Goal: Information Seeking & Learning: Learn about a topic

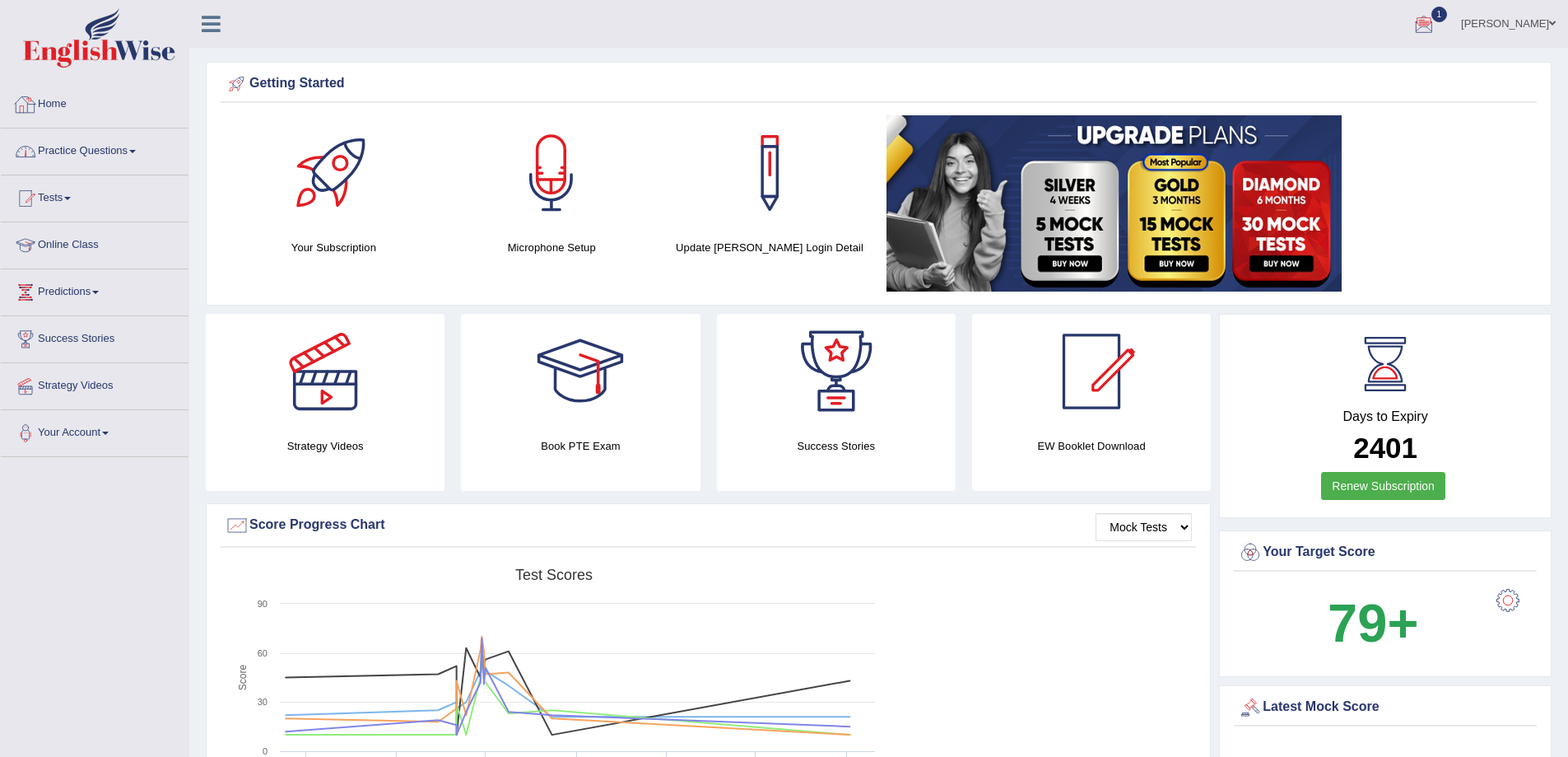
click at [119, 147] on link "Practice Questions" at bounding box center [94, 148] width 188 height 41
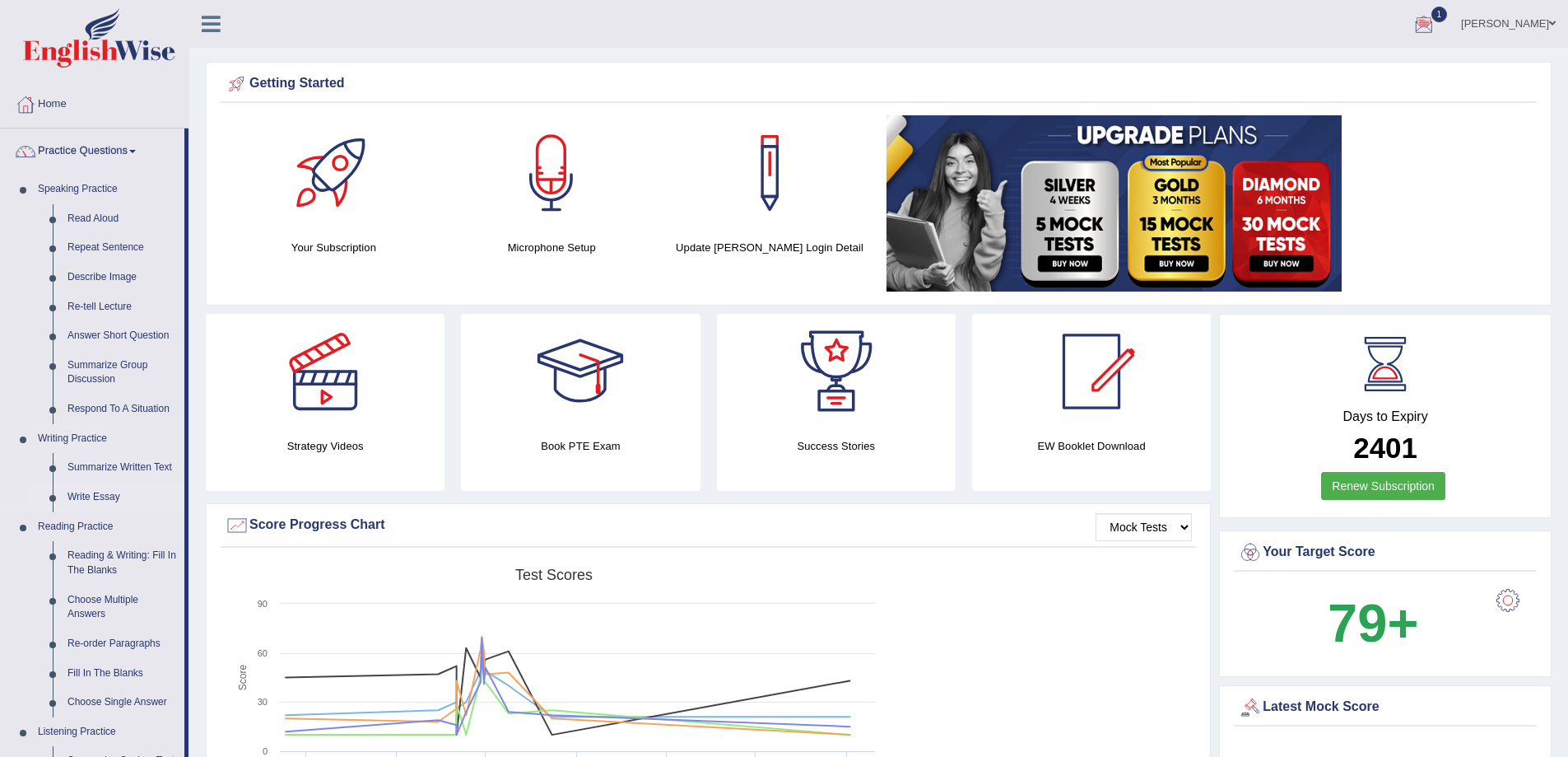
click at [103, 496] on link "Write Essay" at bounding box center [123, 498] width 125 height 29
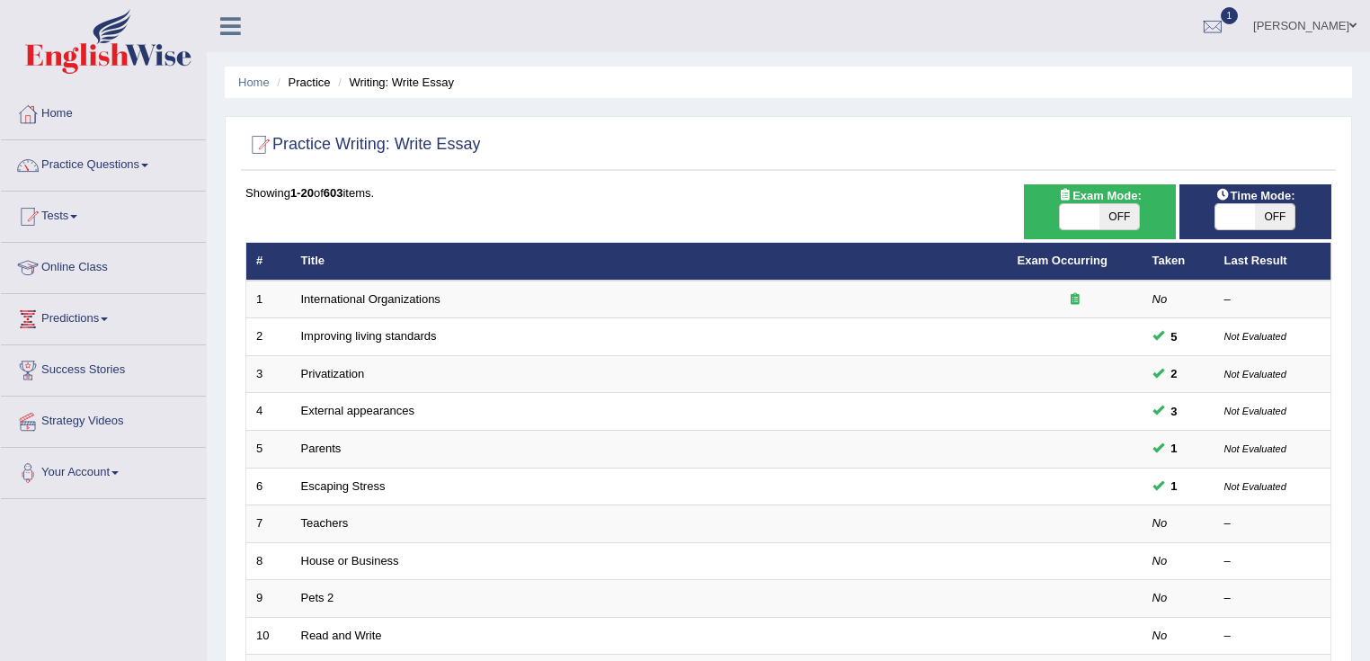
drag, startPoint x: 930, startPoint y: 9, endPoint x: 749, endPoint y: 161, distance: 236.7
click at [749, 161] on div at bounding box center [788, 145] width 1086 height 37
click at [111, 167] on link "Practice Questions" at bounding box center [103, 162] width 205 height 45
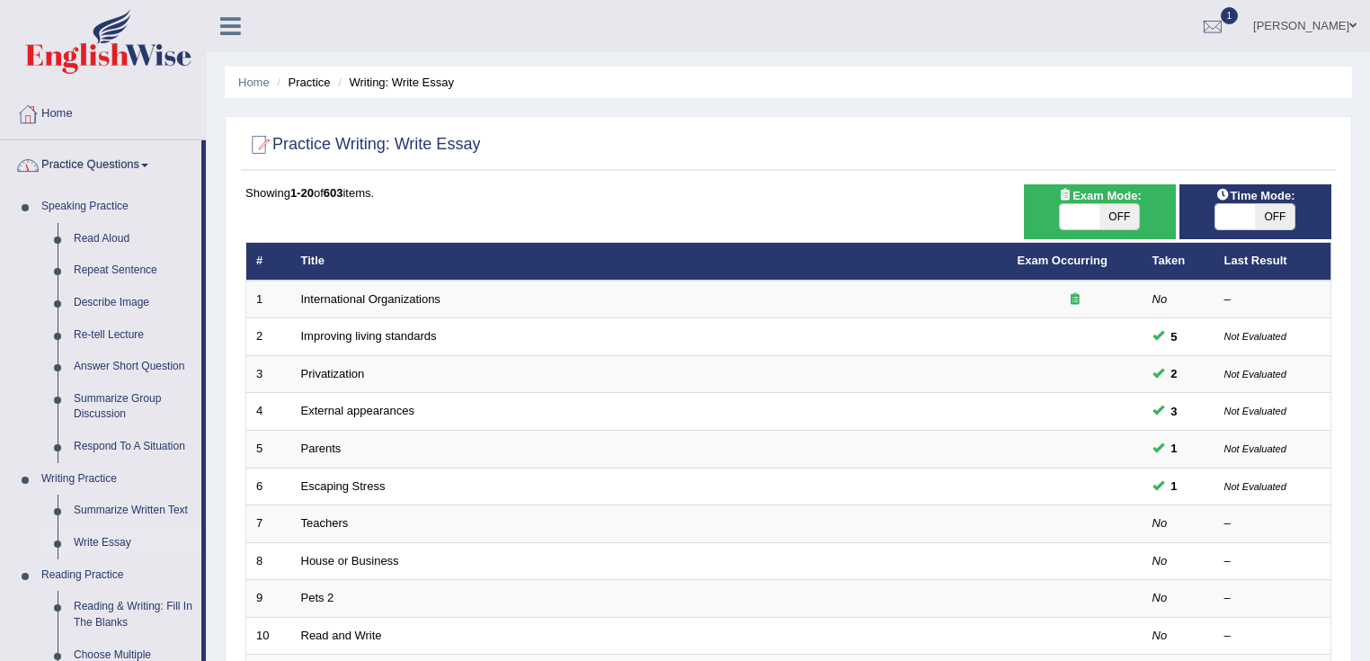
click at [512, 208] on div "Showing 1-20 of 603 items. # Title Exam Occurring Taken Last Result 1 Internati…" at bounding box center [788, 650] width 1086 height 932
click at [1248, 219] on span at bounding box center [1235, 216] width 40 height 25
checkbox input "true"
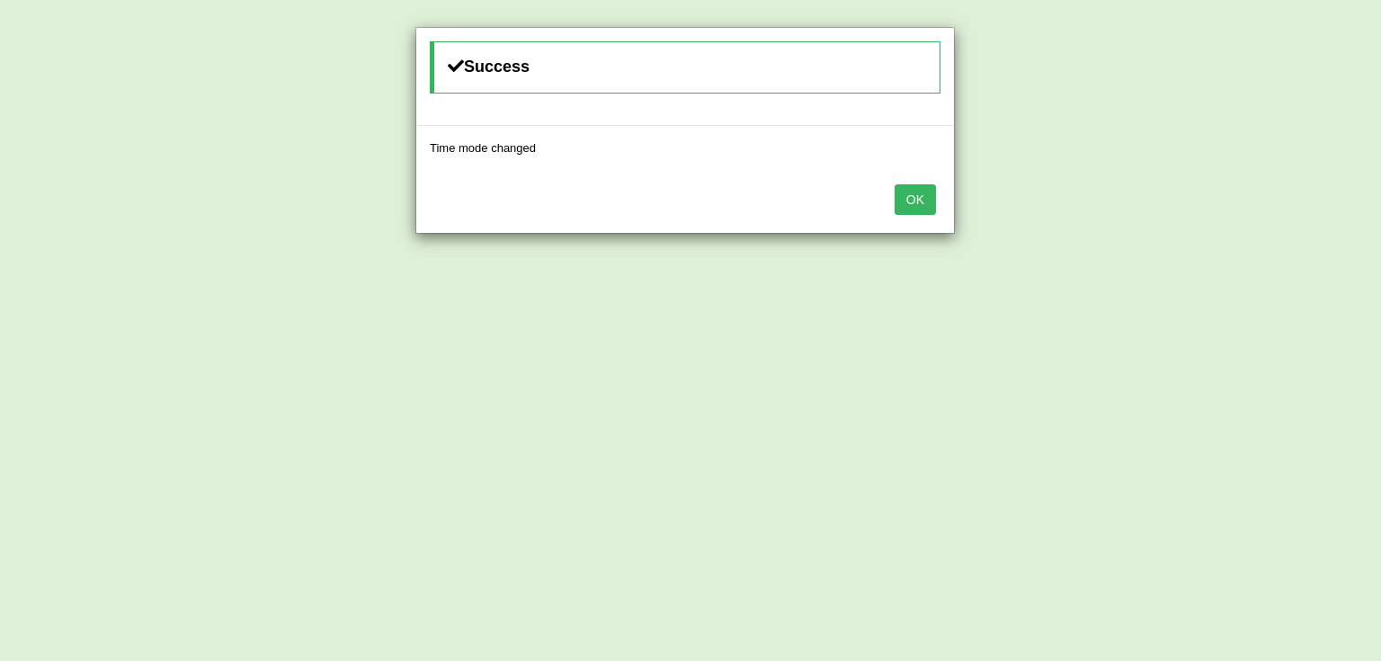
click at [909, 201] on button "OK" at bounding box center [914, 199] width 41 height 31
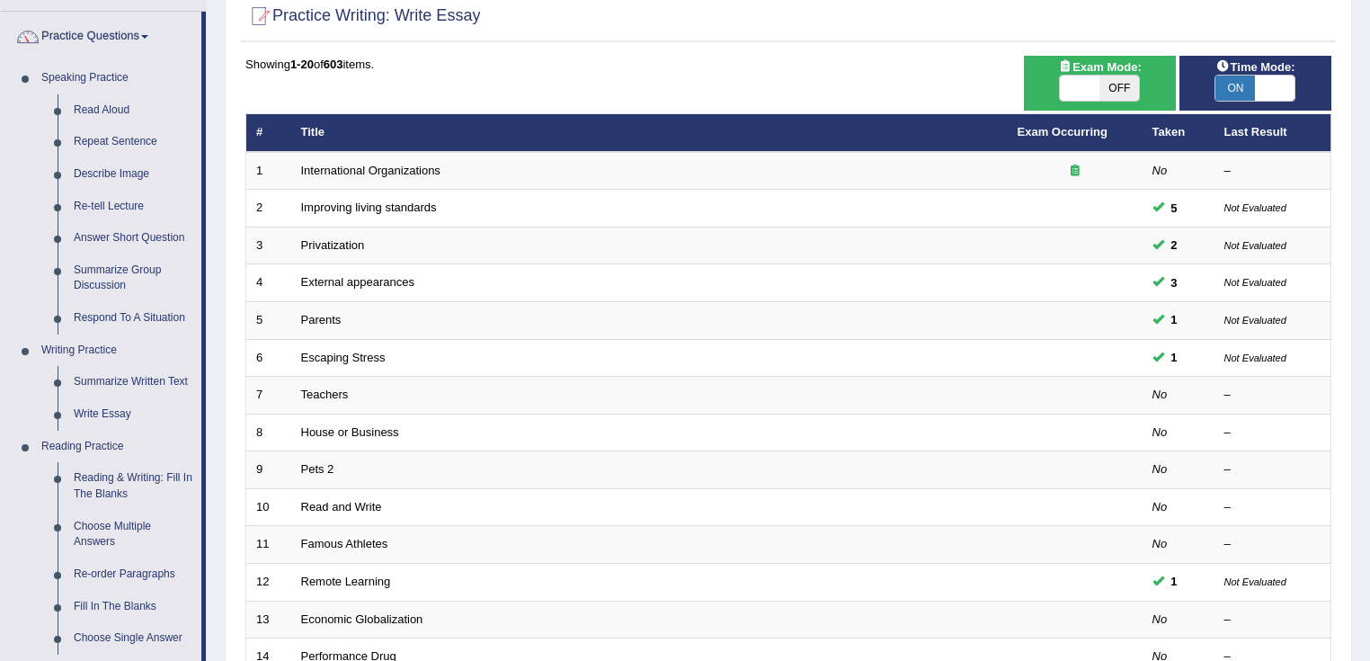
scroll to position [144, 0]
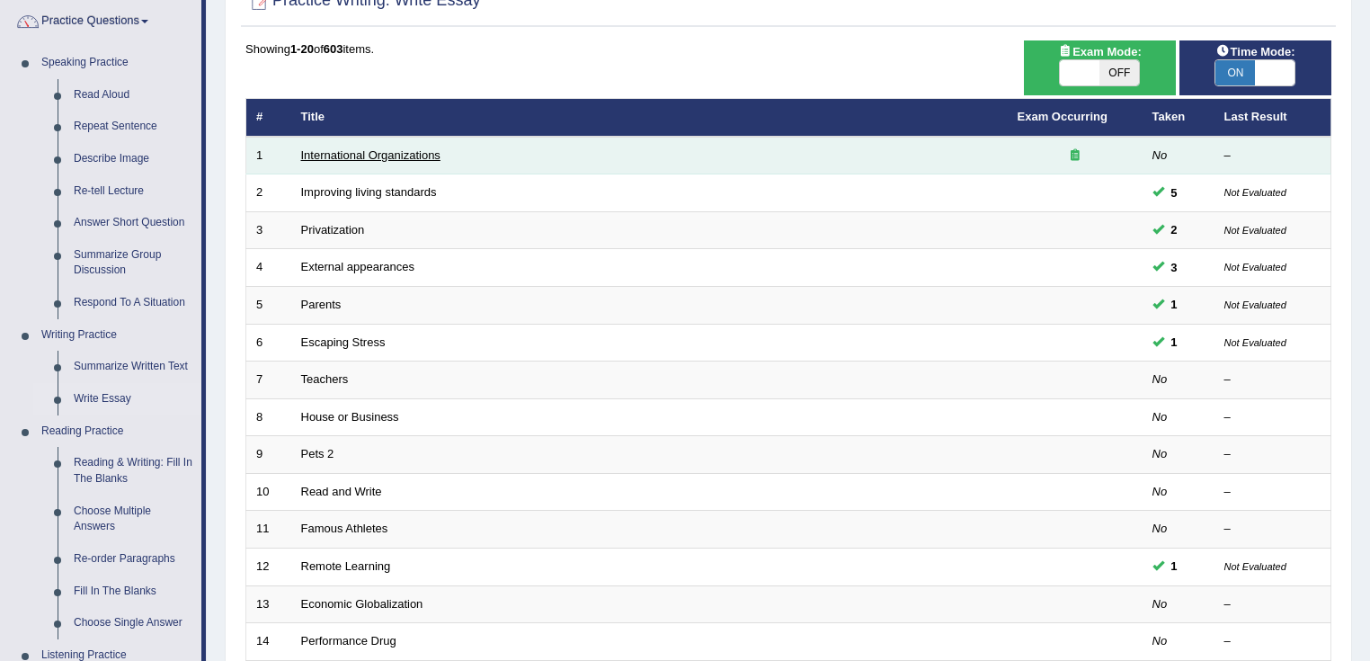
click at [412, 154] on link "International Organizations" at bounding box center [370, 154] width 139 height 13
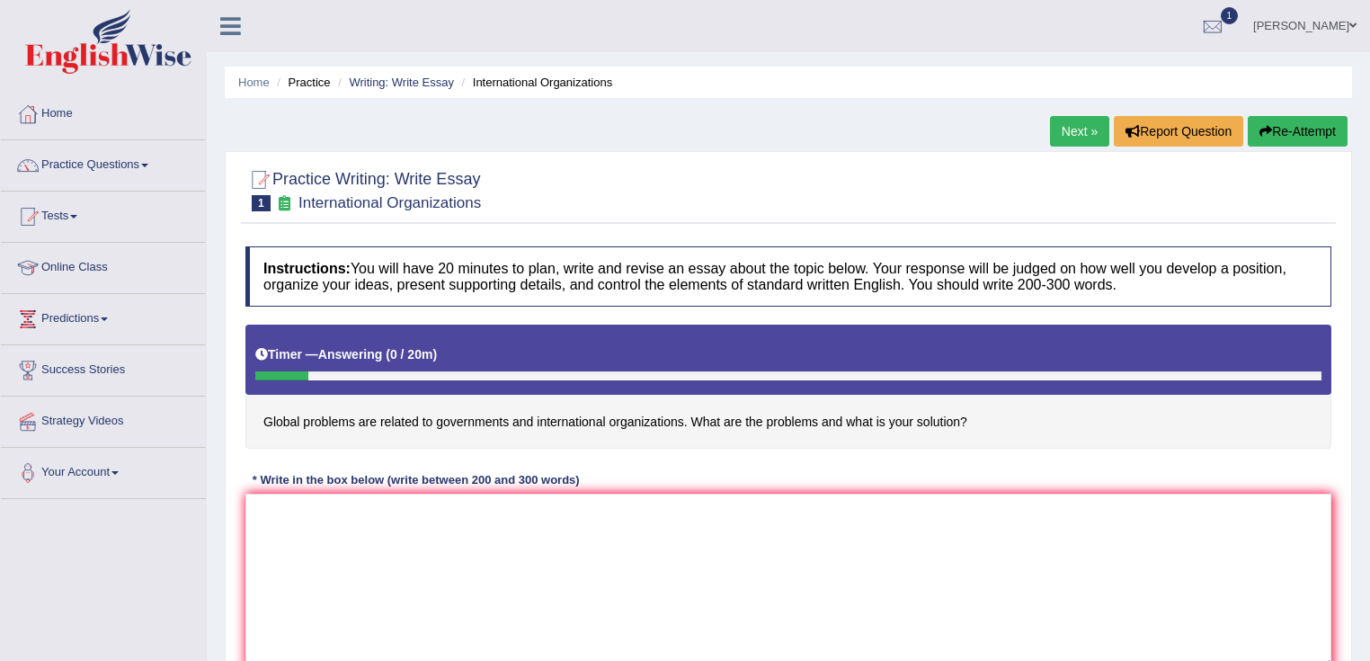
click at [1069, 116] on link "Next »" at bounding box center [1079, 131] width 59 height 31
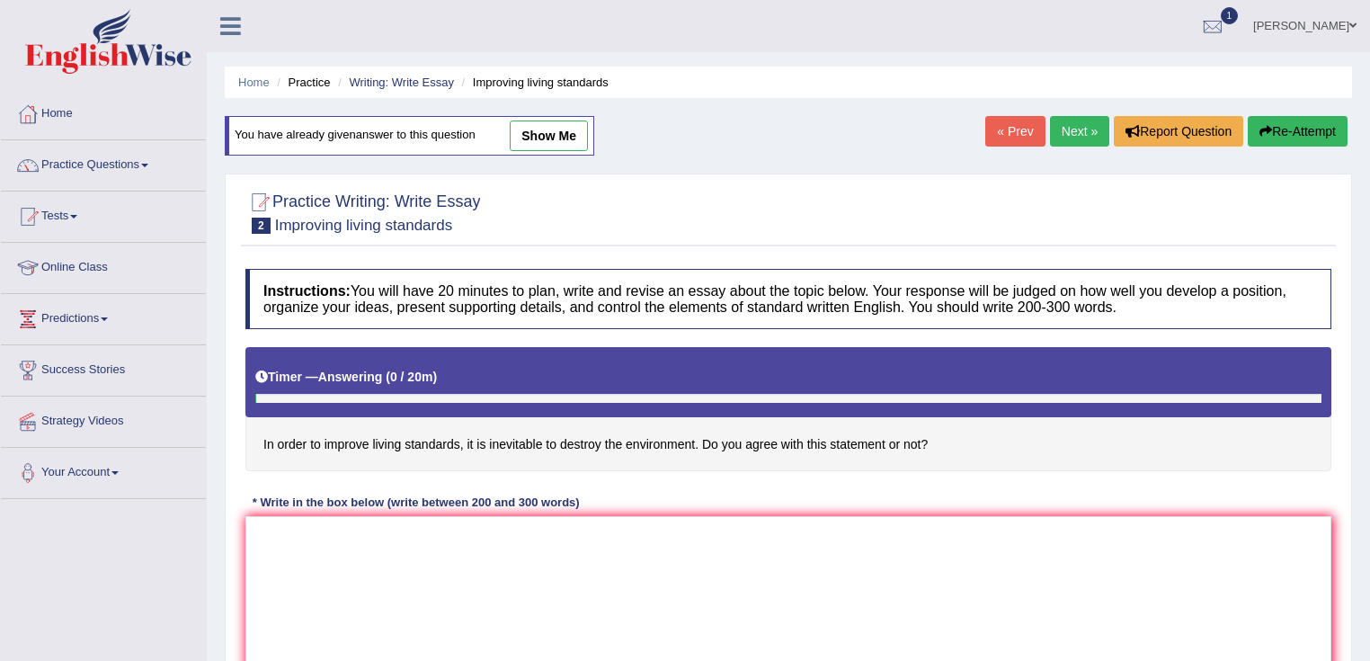
click at [1067, 129] on link "Next »" at bounding box center [1079, 131] width 59 height 31
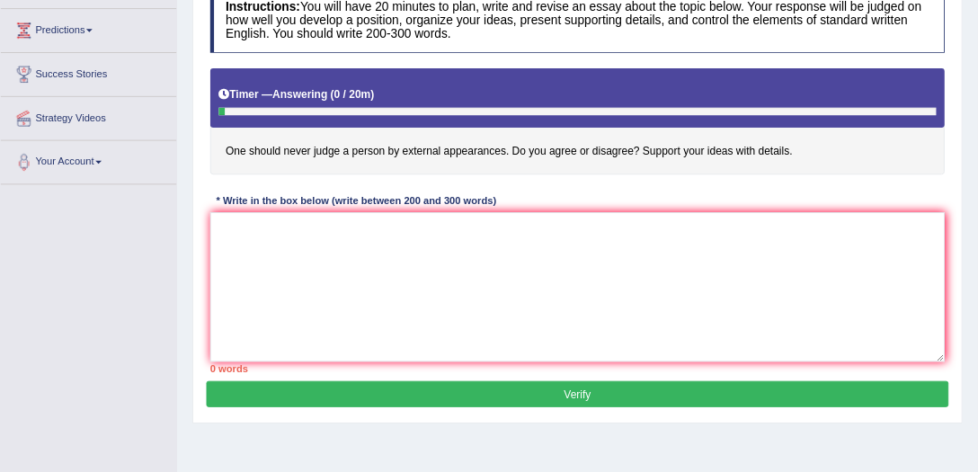
scroll to position [283, 0]
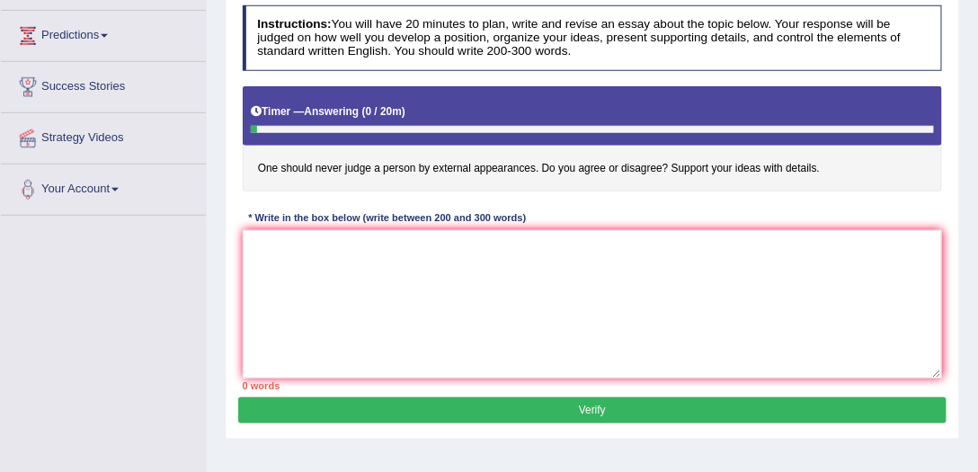
drag, startPoint x: 1203, startPoint y: 2, endPoint x: 452, endPoint y: 218, distance: 780.9
click at [452, 218] on div "* Write in the box below (write between 200 and 300 words)" at bounding box center [387, 218] width 289 height 15
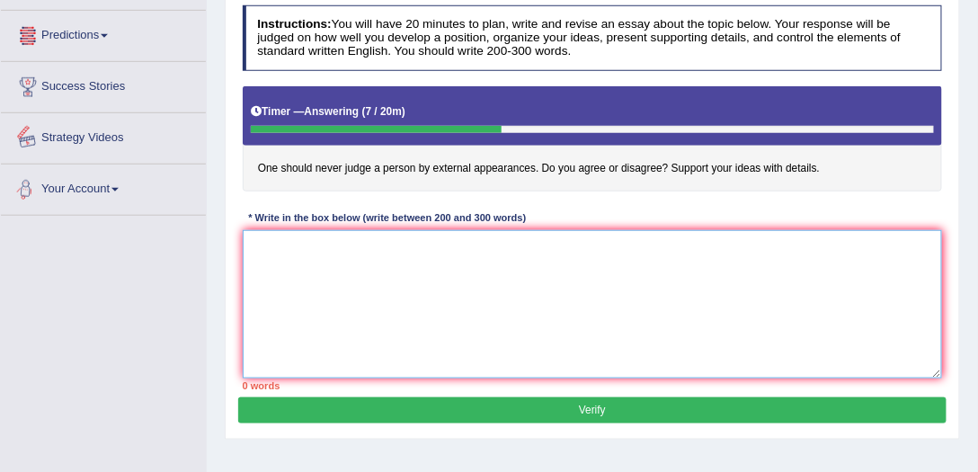
click at [415, 266] on textarea at bounding box center [593, 304] width 700 height 148
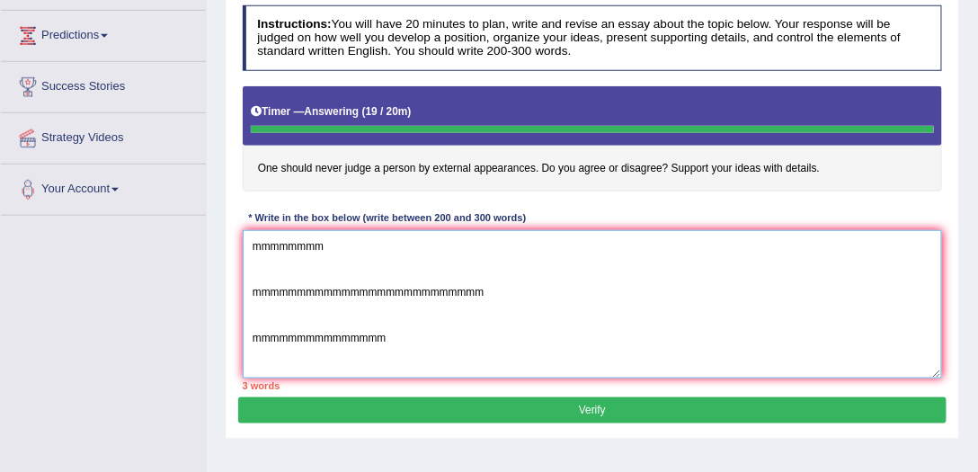
type textarea "mmmmmmmm mmmmmmmmmmmmmmmmmmmmmmmmmm mmmmmmmmmmmmmmm"
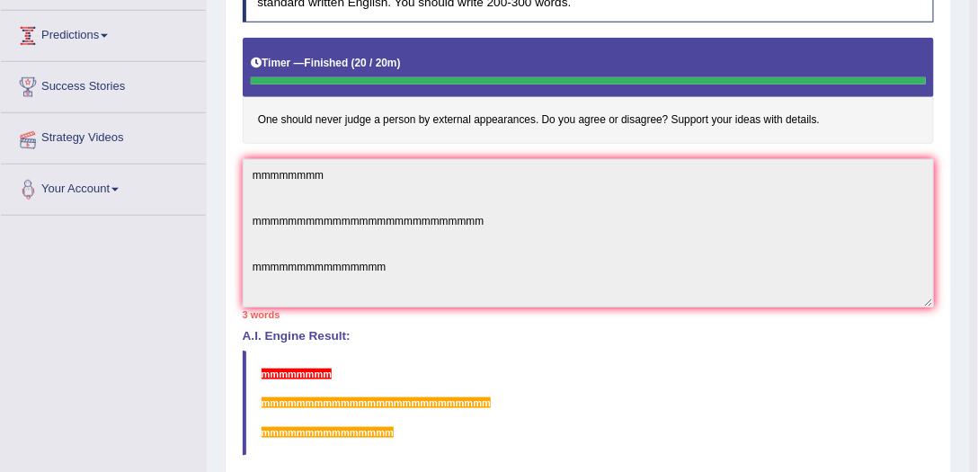
scroll to position [0, 0]
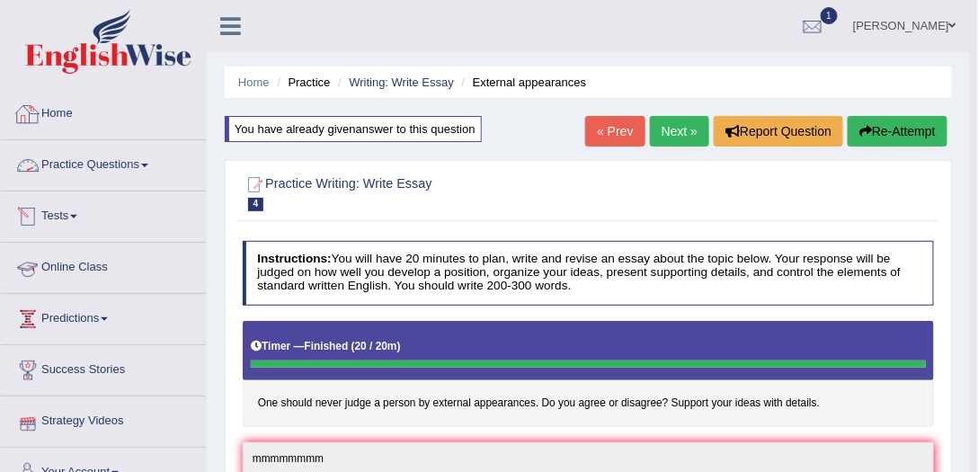
click at [49, 120] on link "Home" at bounding box center [103, 111] width 205 height 45
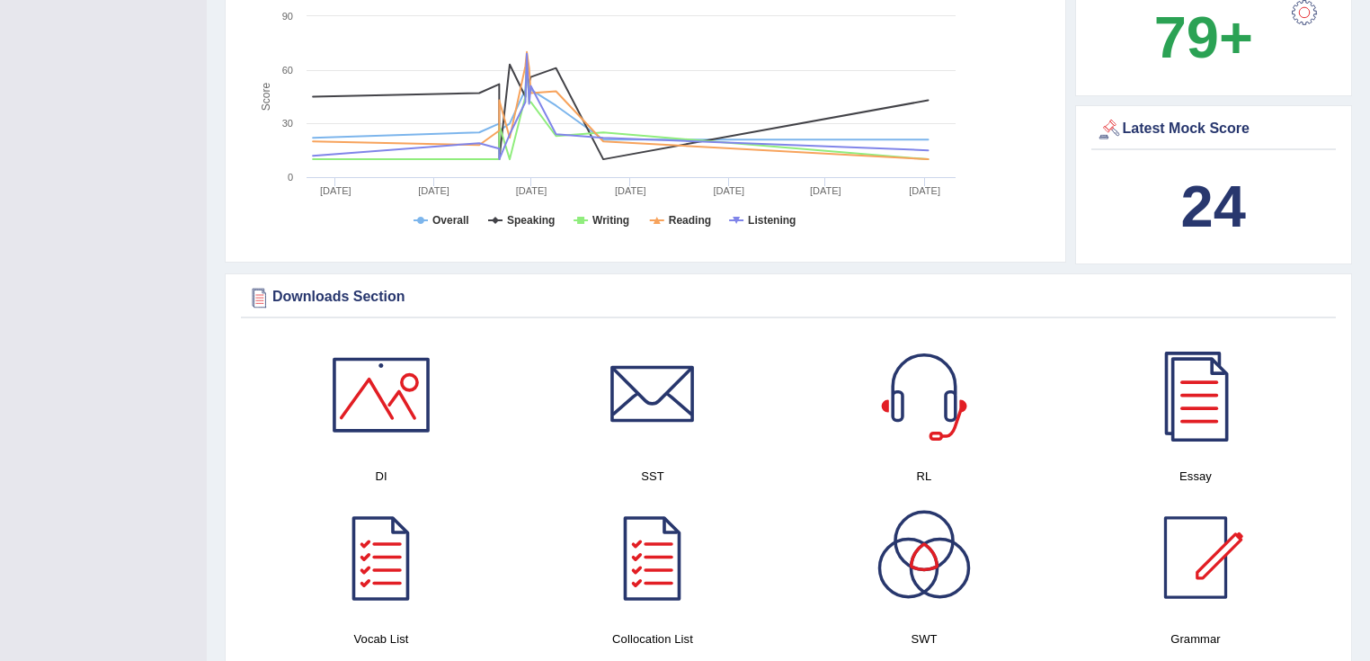
scroll to position [719, 0]
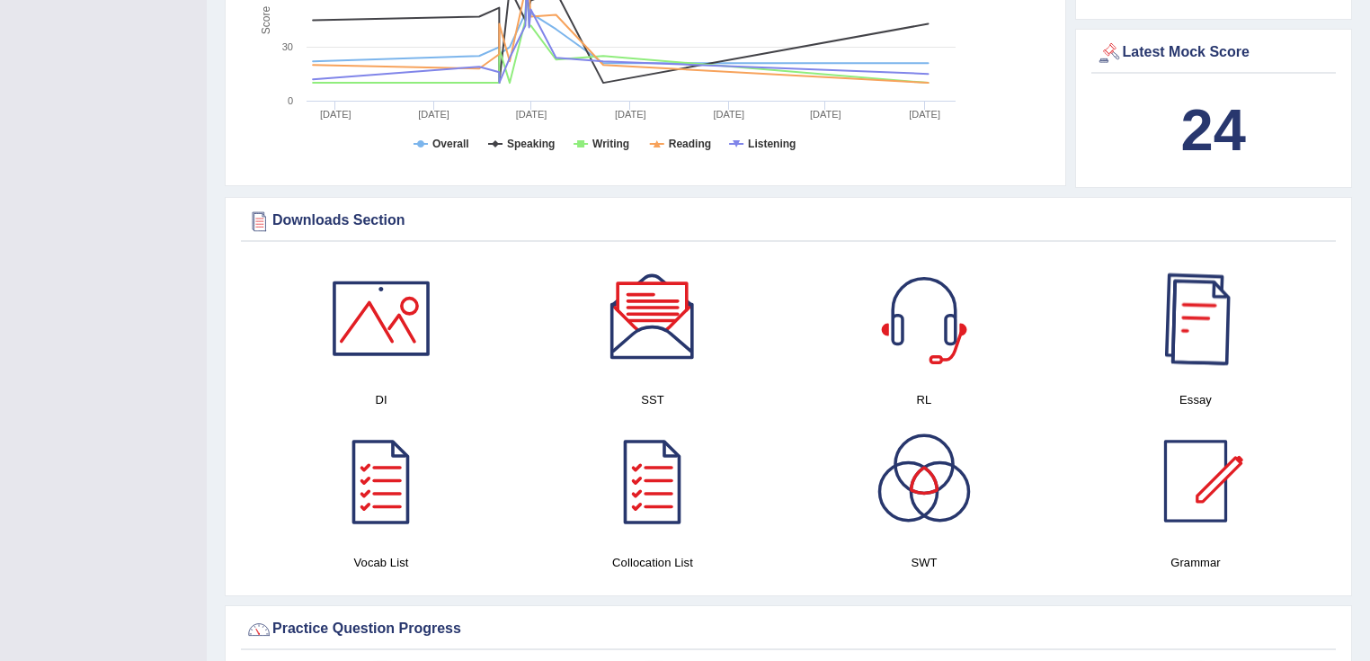
click at [977, 320] on div at bounding box center [1195, 318] width 126 height 126
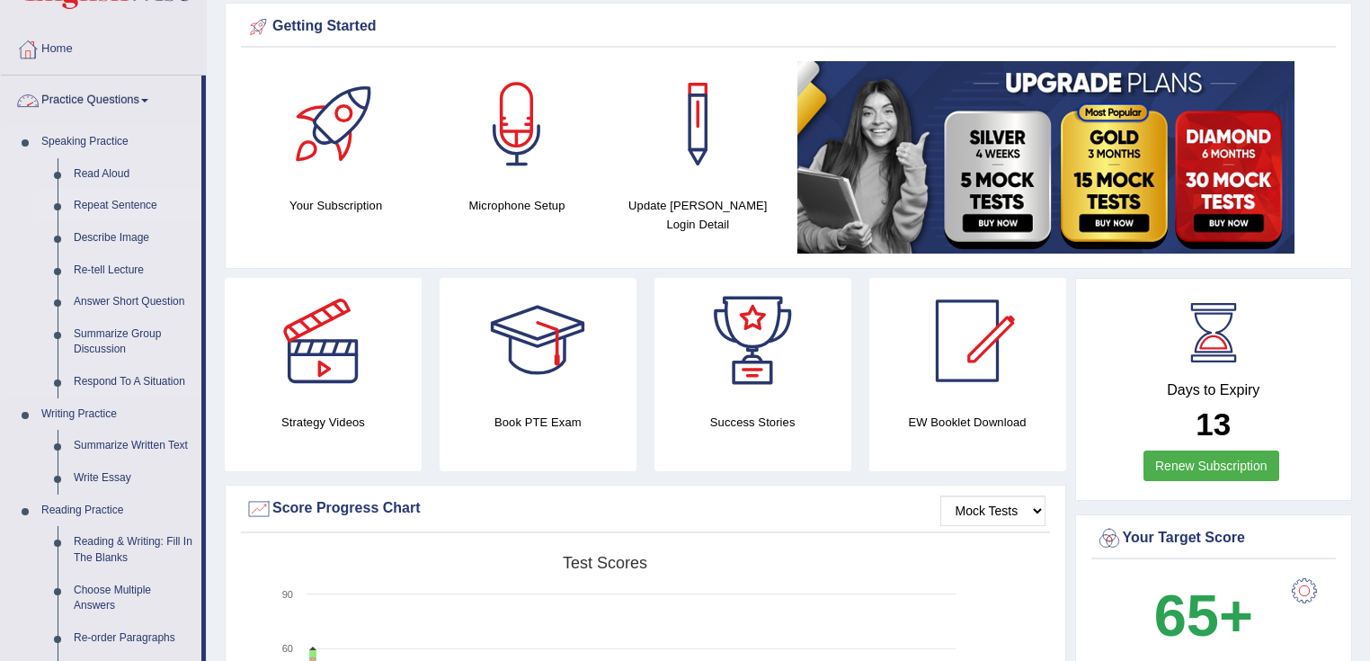
scroll to position [144, 0]
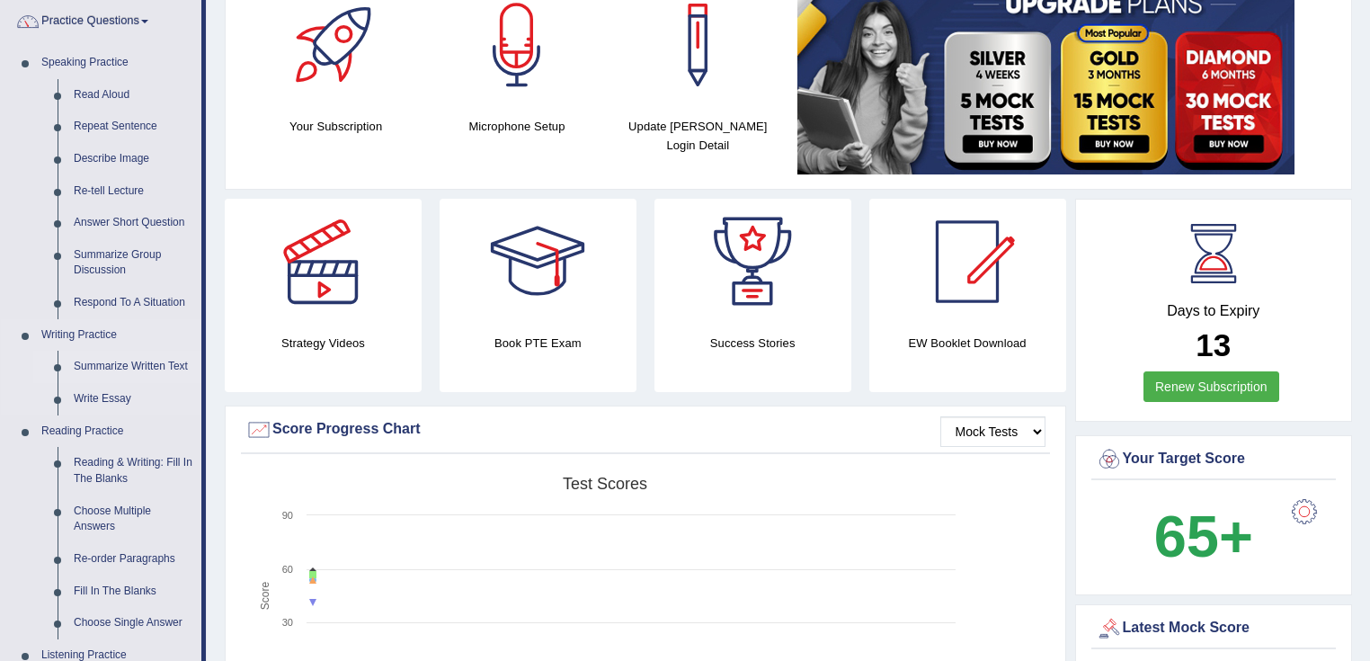
click at [137, 367] on link "Summarize Written Text" at bounding box center [134, 367] width 136 height 32
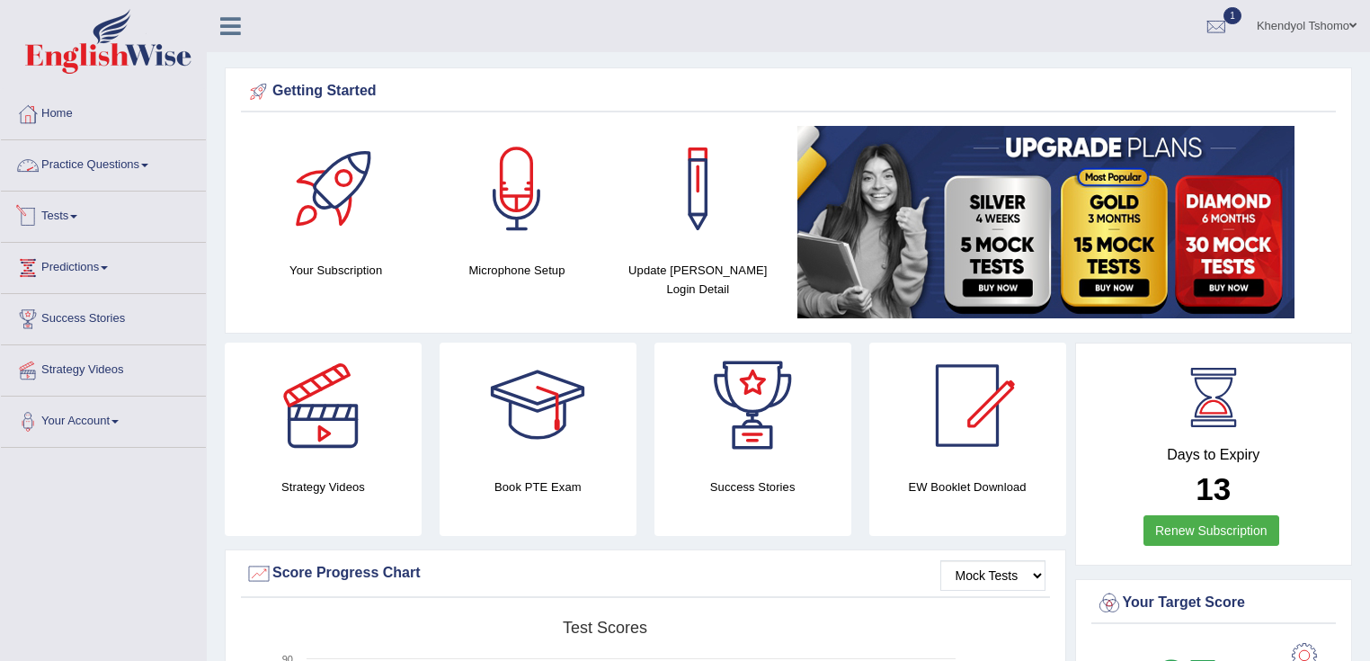
click at [147, 168] on link "Practice Questions" at bounding box center [103, 162] width 205 height 45
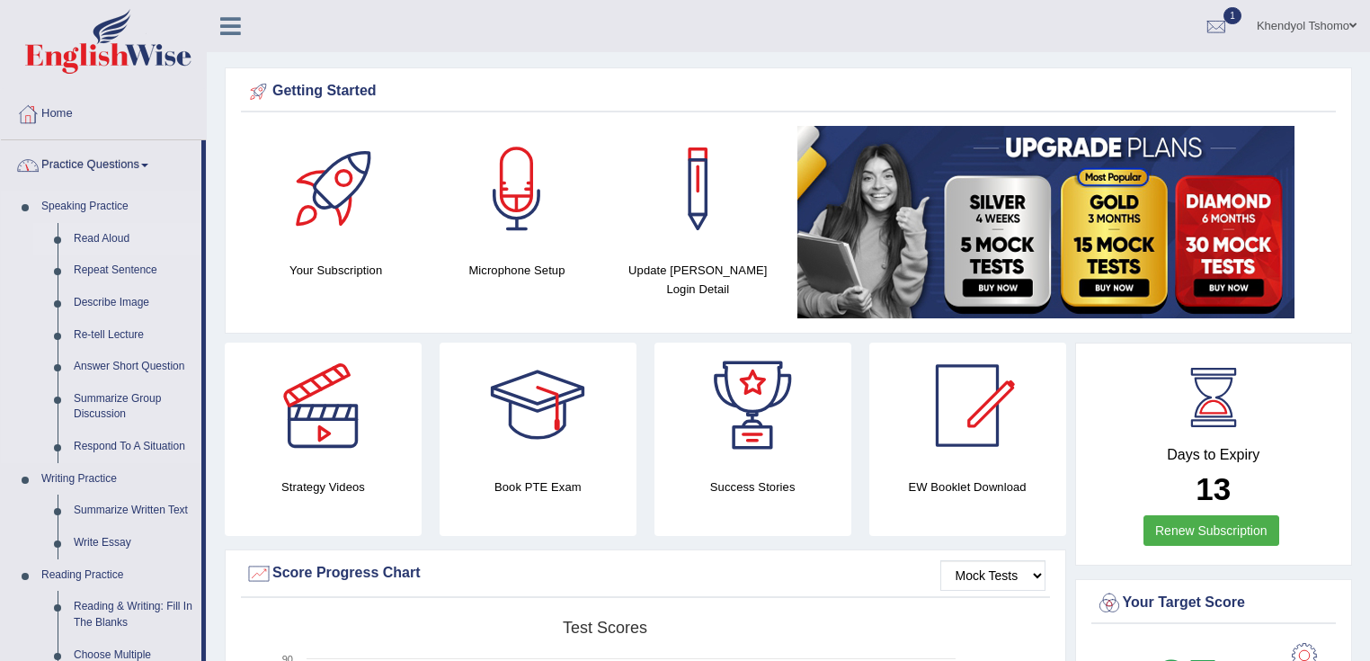
click at [101, 242] on link "Read Aloud" at bounding box center [134, 239] width 136 height 32
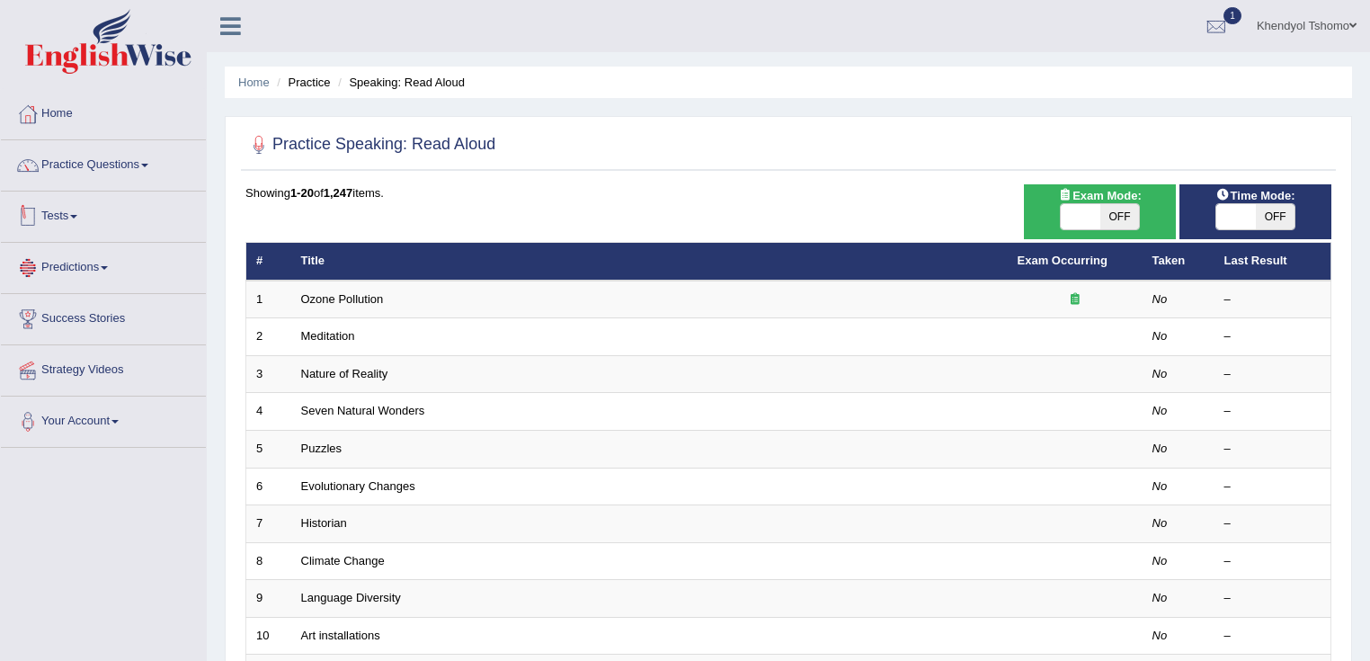
click at [90, 190] on li "Practice Questions Speaking Practice Read Aloud Repeat Sentence Describe Image …" at bounding box center [103, 165] width 205 height 51
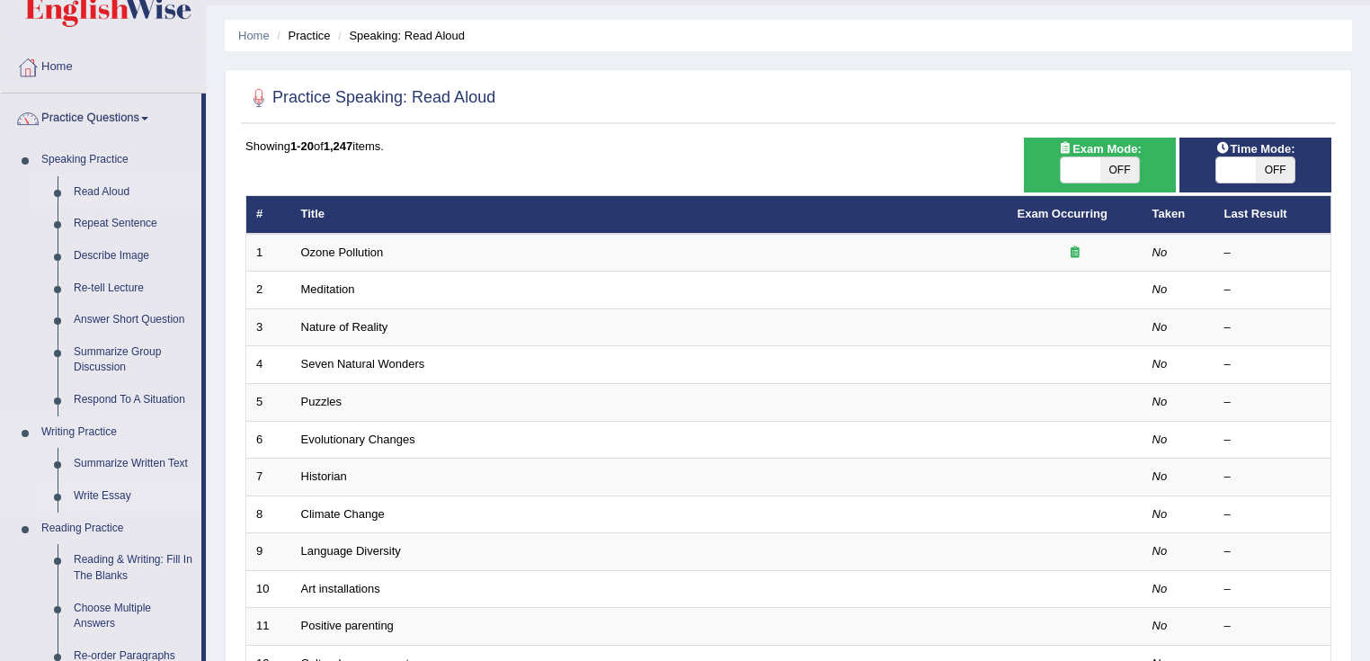
scroll to position [72, 0]
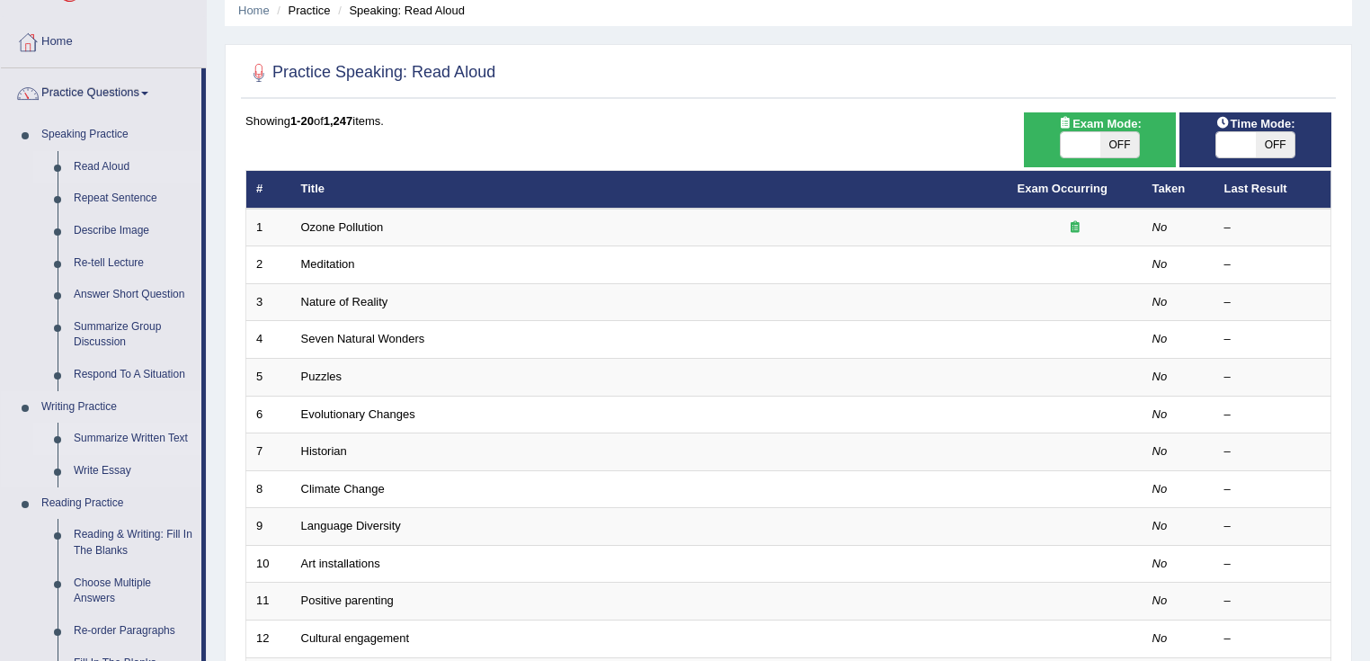
click at [137, 432] on link "Summarize Written Text" at bounding box center [134, 438] width 136 height 32
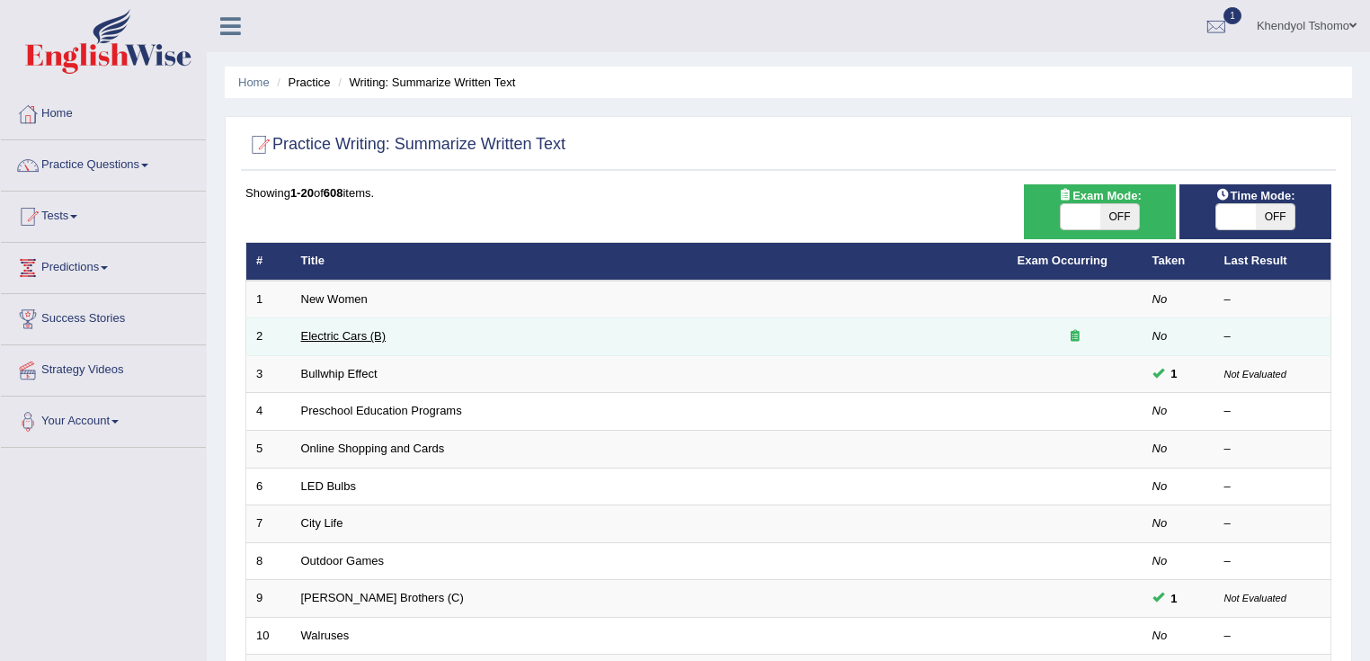
click at [343, 334] on link "Electric Cars (B)" at bounding box center [343, 335] width 85 height 13
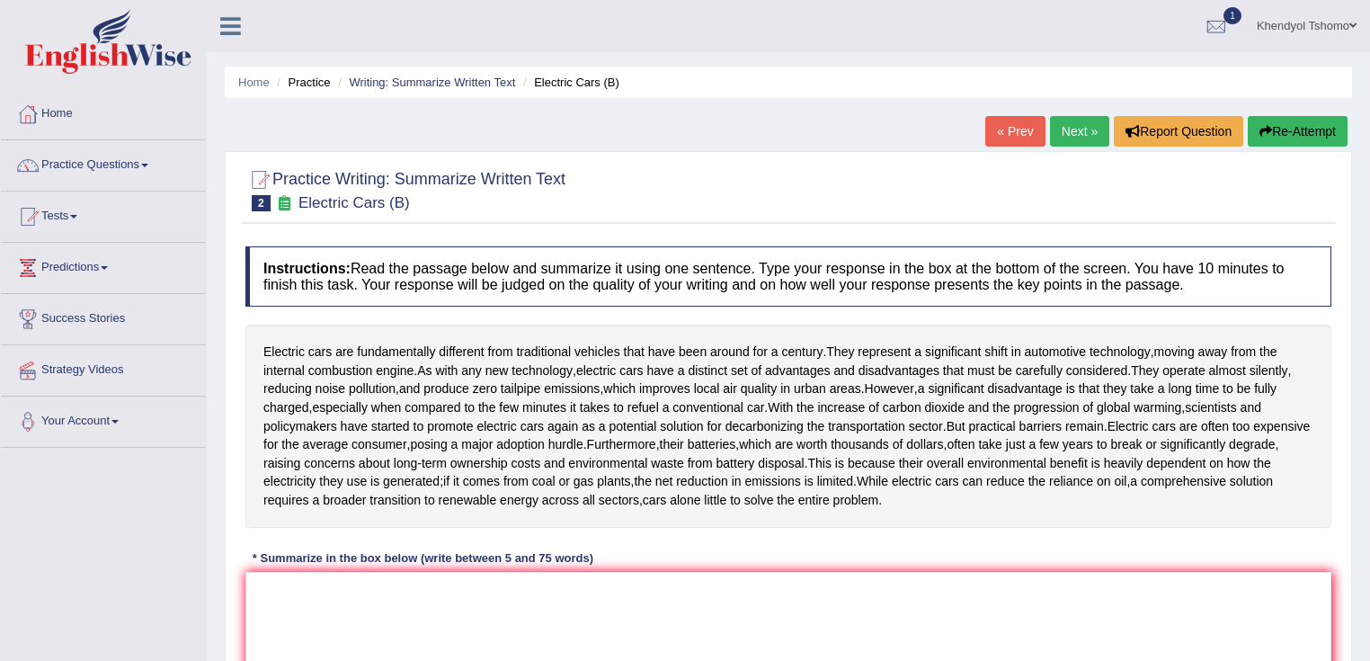
click at [1071, 141] on link "Next »" at bounding box center [1079, 131] width 59 height 31
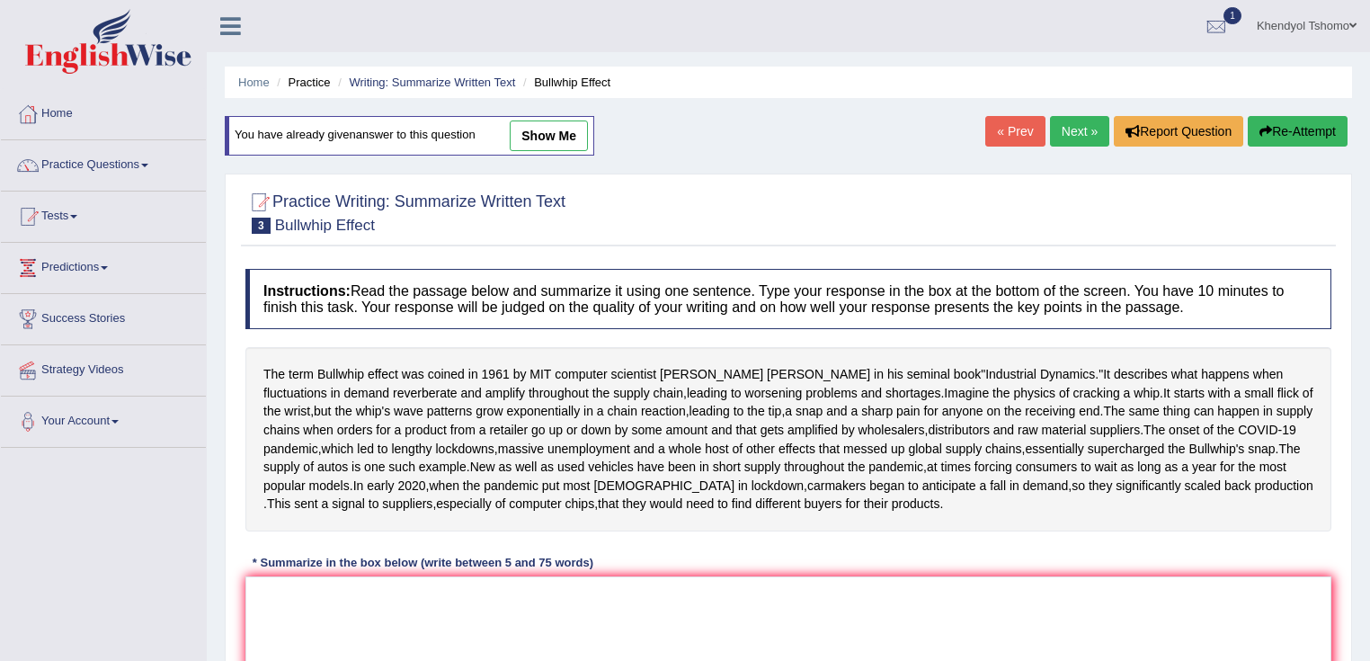
click at [534, 127] on link "show me" at bounding box center [549, 135] width 78 height 31
type textarea "The passage outlines Bullship effect which describes what happens when fluctuat…"
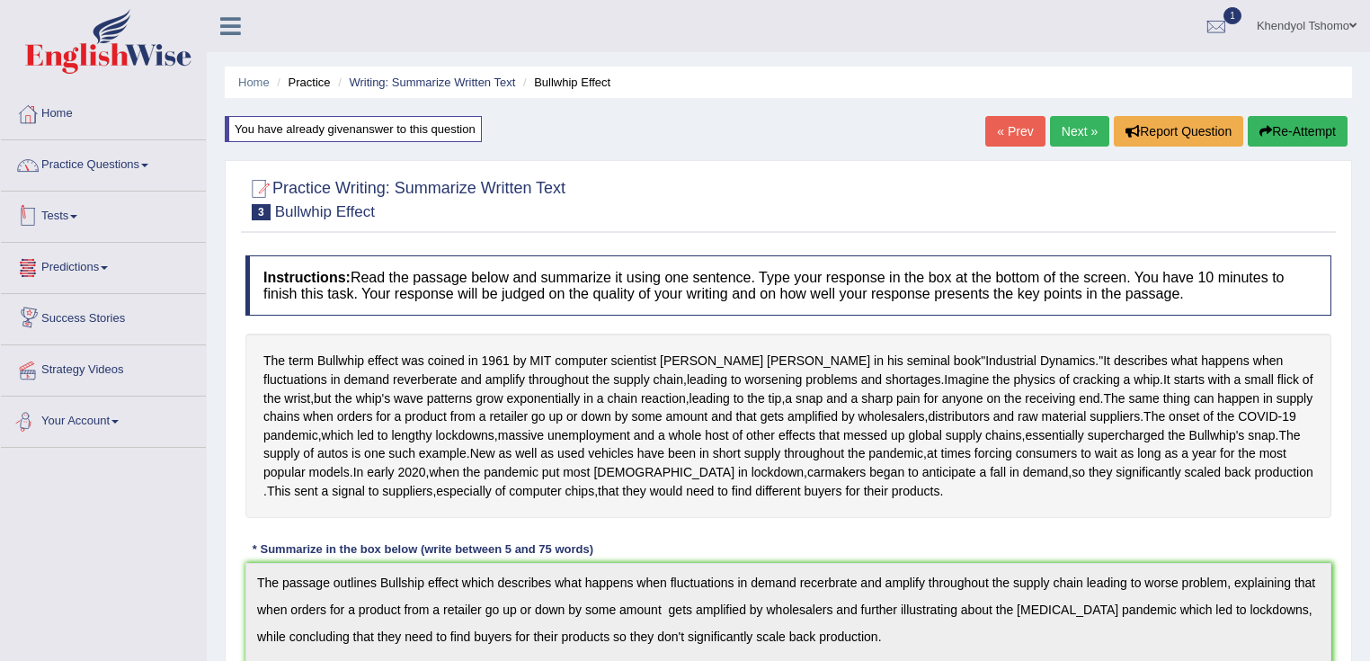
click at [126, 173] on link "Practice Questions" at bounding box center [103, 162] width 205 height 45
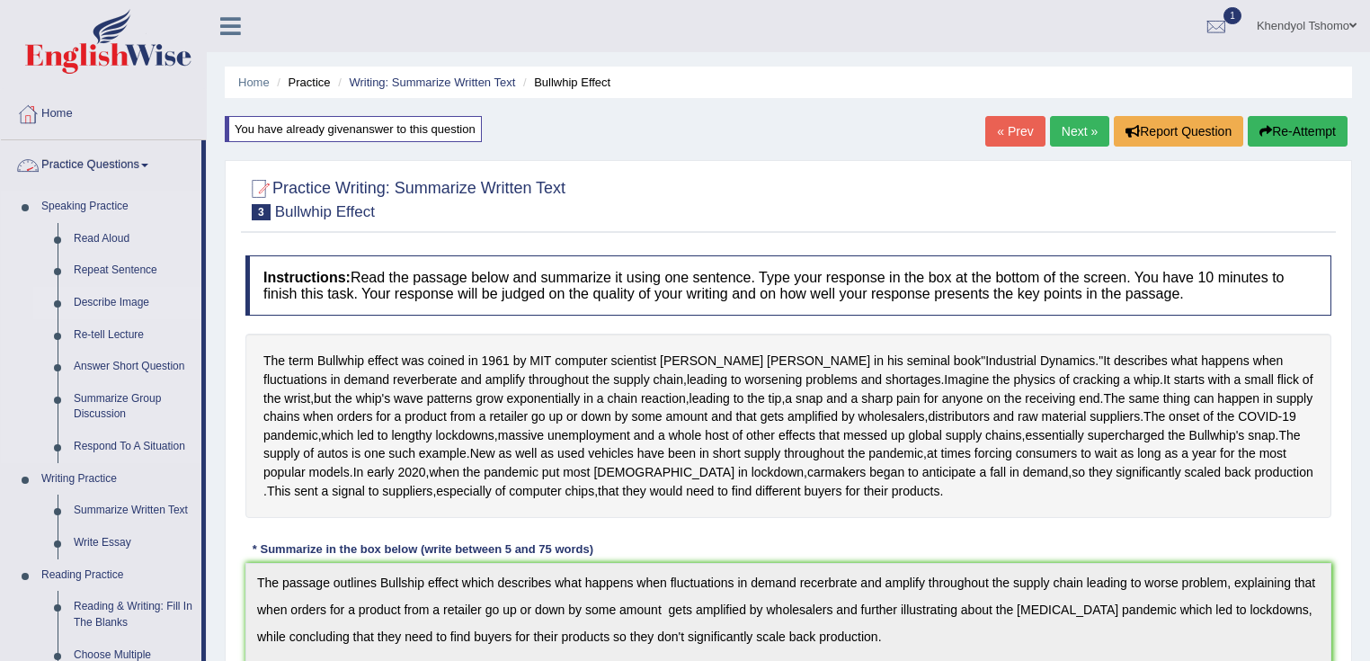
scroll to position [288, 0]
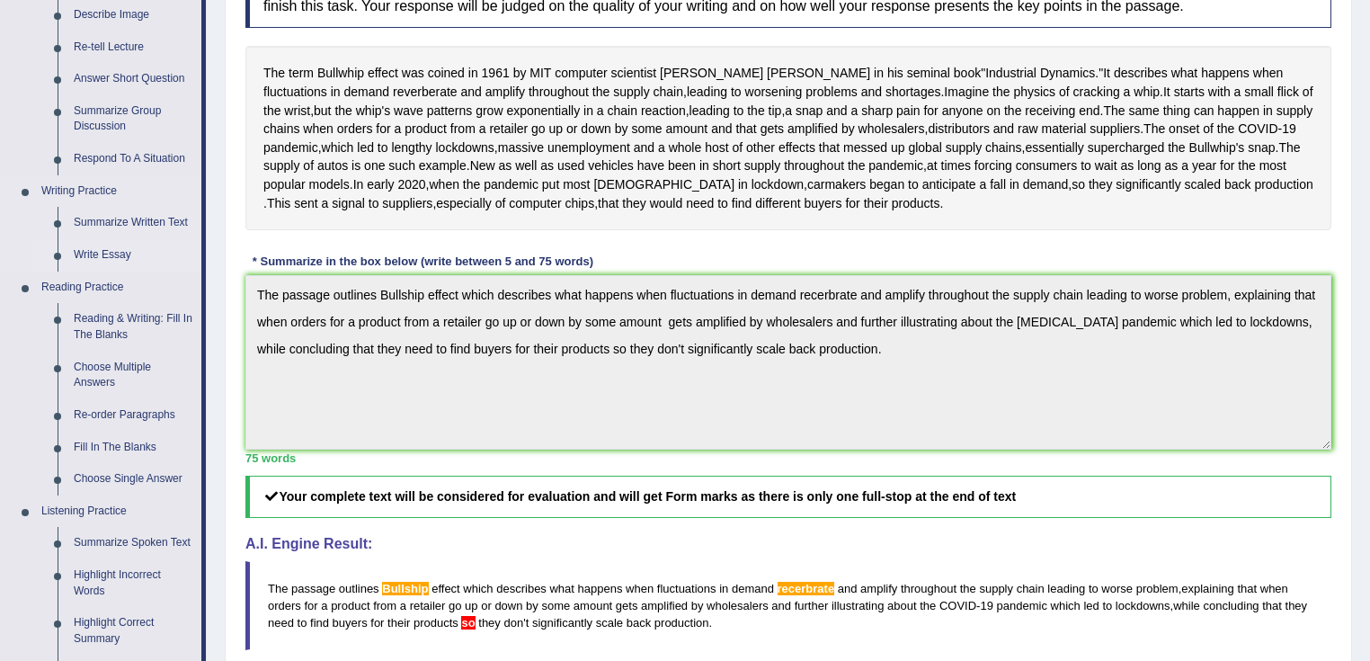
click at [93, 248] on link "Write Essay" at bounding box center [134, 255] width 136 height 32
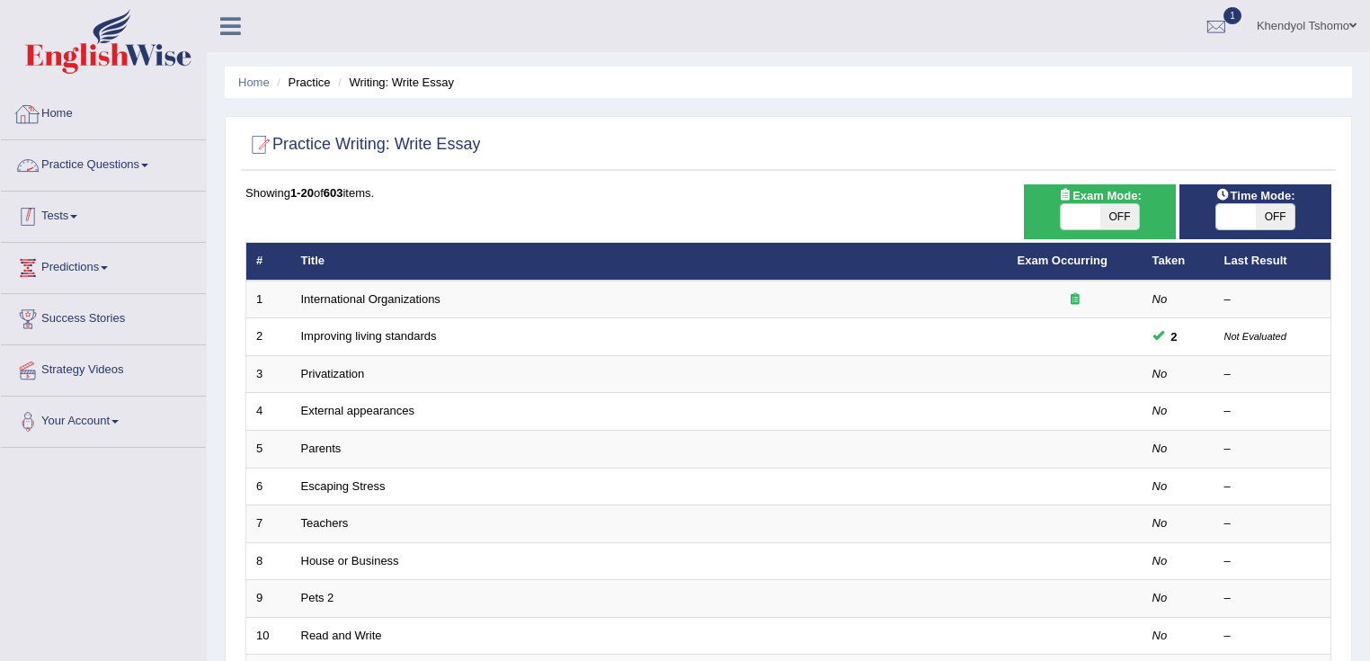
click at [100, 158] on link "Practice Questions" at bounding box center [103, 162] width 205 height 45
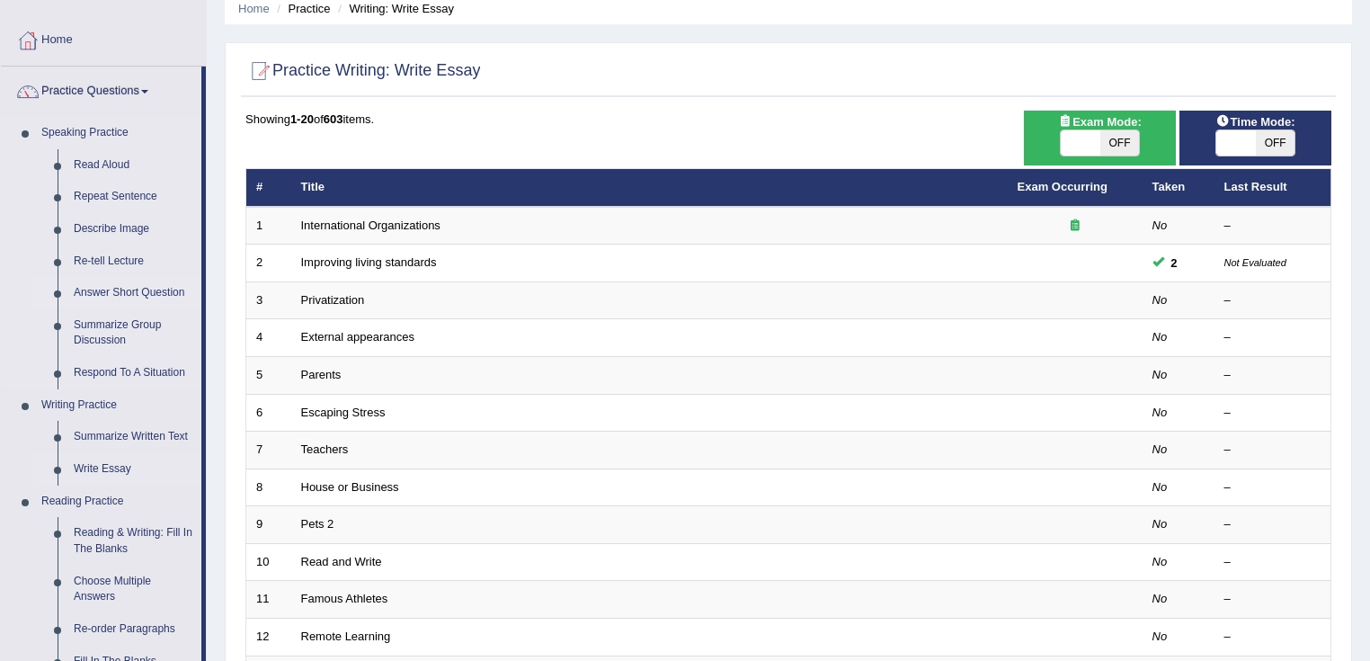
scroll to position [72, 0]
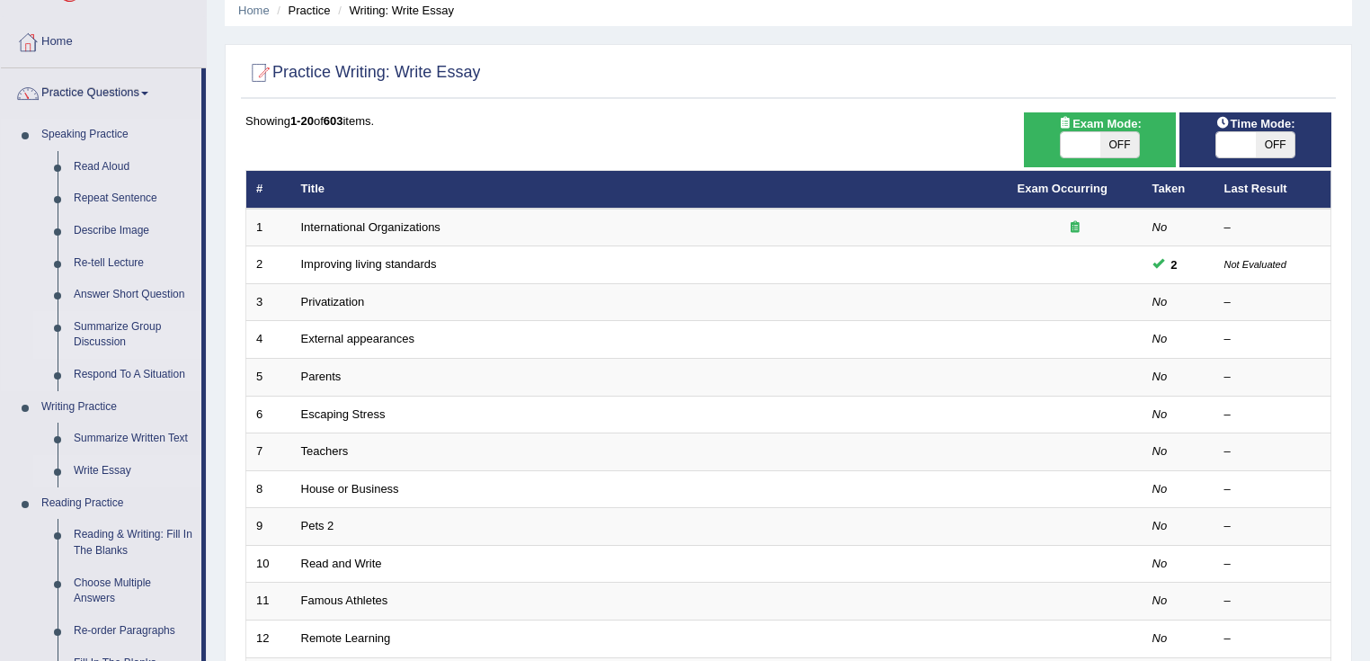
click at [92, 338] on link "Summarize Group Discussion" at bounding box center [134, 335] width 136 height 48
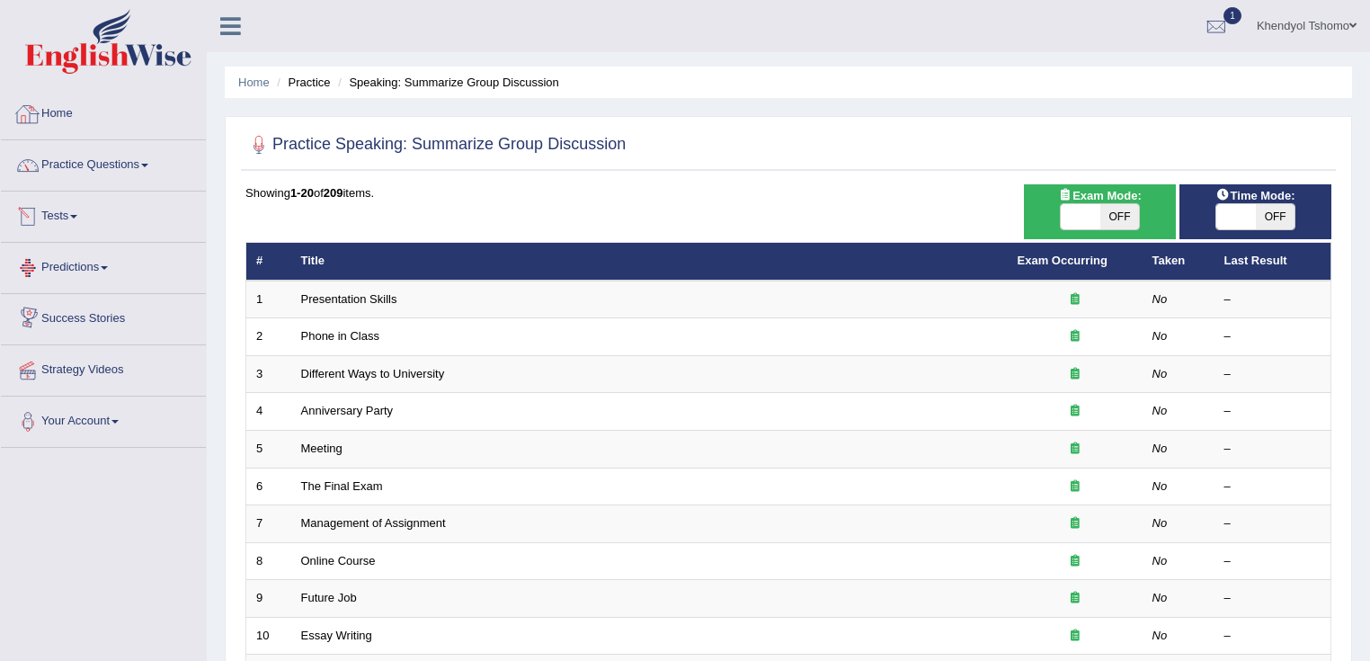
click at [145, 151] on link "Practice Questions" at bounding box center [103, 162] width 205 height 45
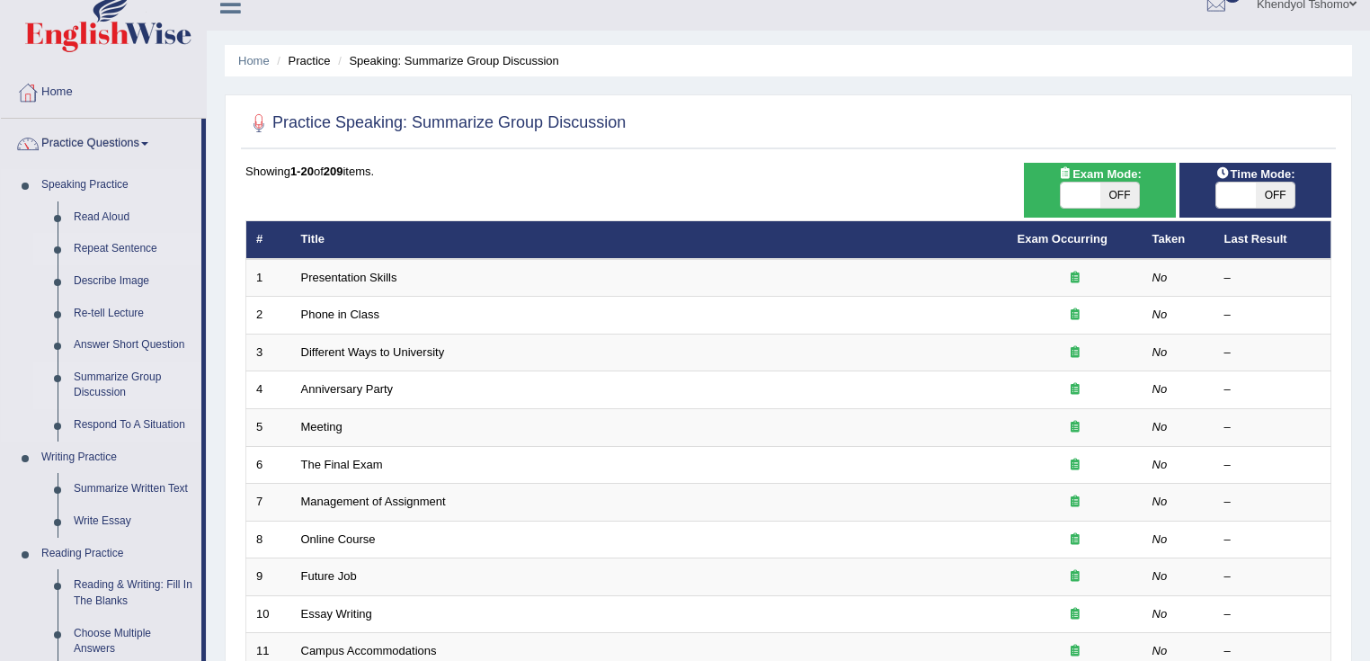
scroll to position [360, 0]
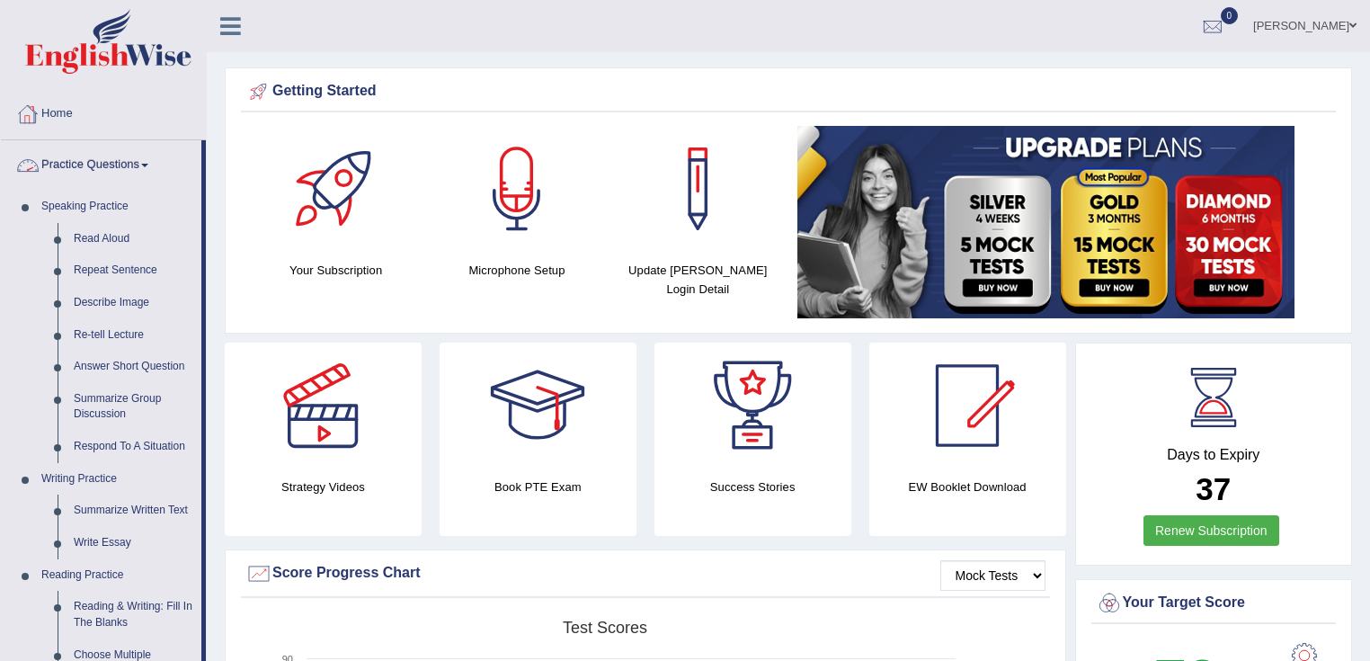
click at [98, 244] on link "Read Aloud" at bounding box center [134, 239] width 136 height 32
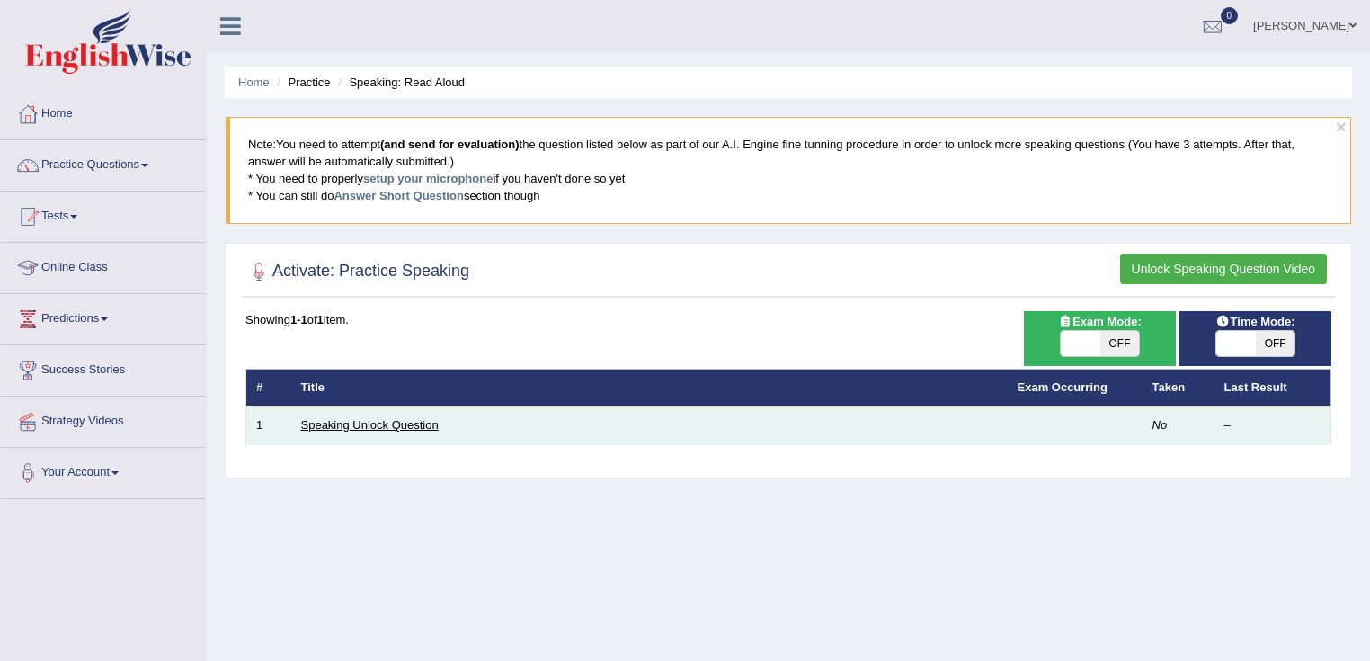
click at [349, 428] on link "Speaking Unlock Question" at bounding box center [370, 424] width 138 height 13
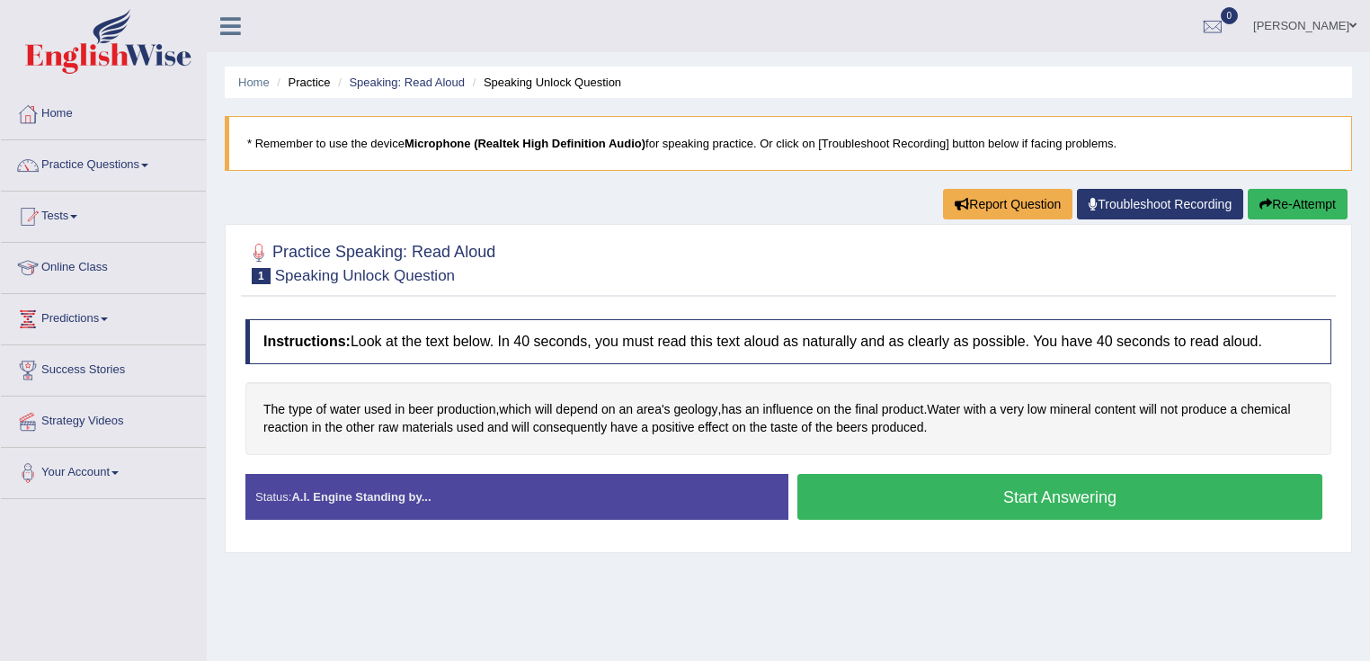
click at [1038, 496] on button "Start Answering" at bounding box center [1059, 497] width 525 height 46
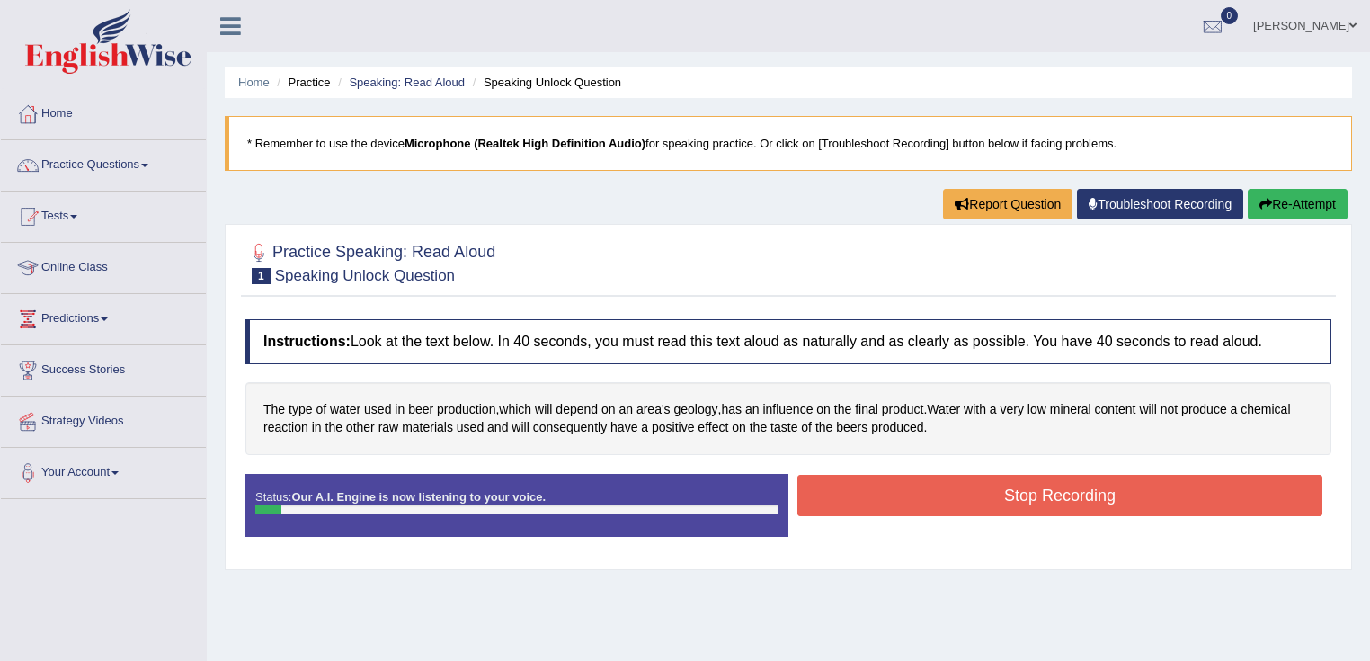
click at [1038, 496] on button "Stop Recording" at bounding box center [1059, 495] width 525 height 41
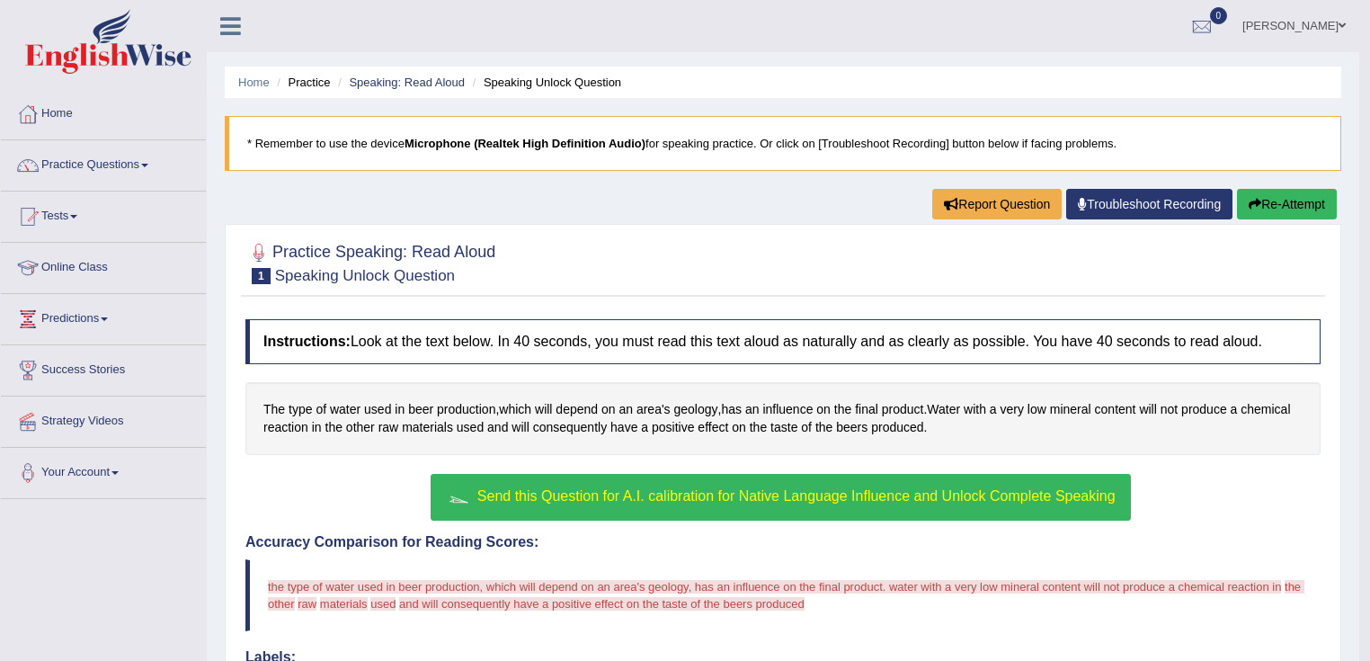
click at [867, 490] on span "Send this Question for A.I. calibration for Native Language Influence and Unloc…" at bounding box center [796, 495] width 638 height 15
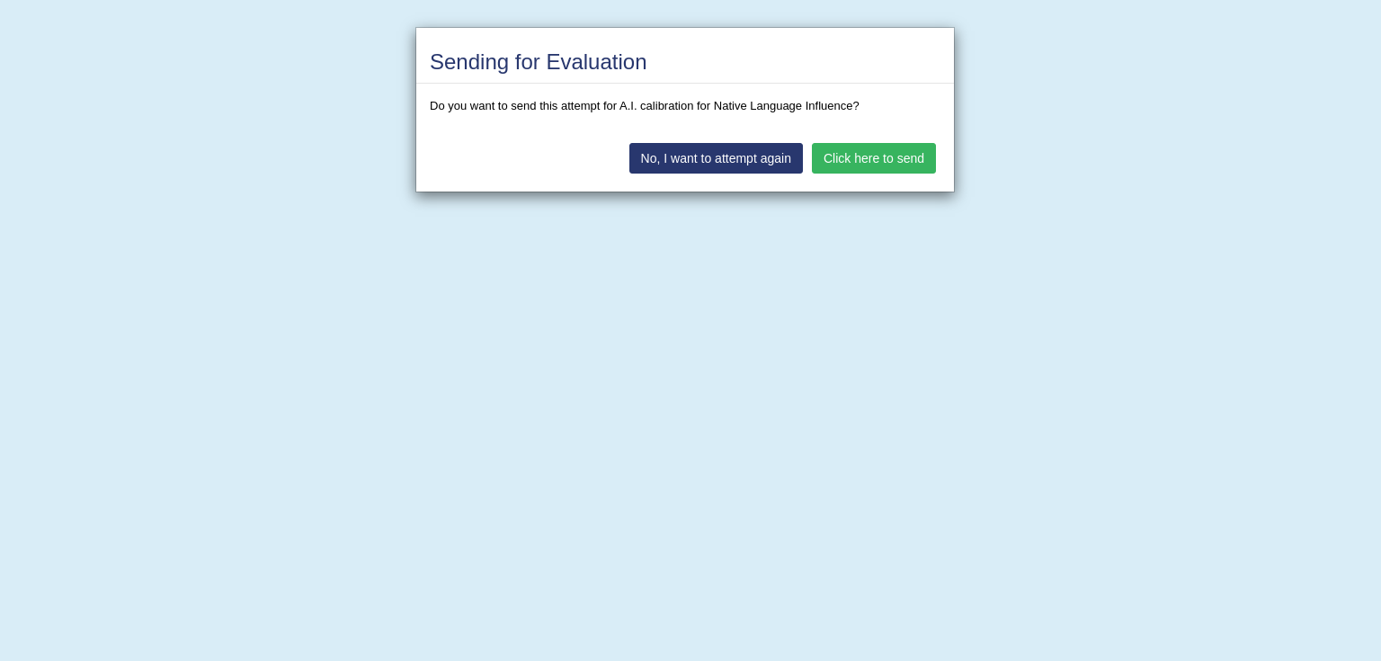
click at [882, 155] on button "Click here to send" at bounding box center [874, 158] width 124 height 31
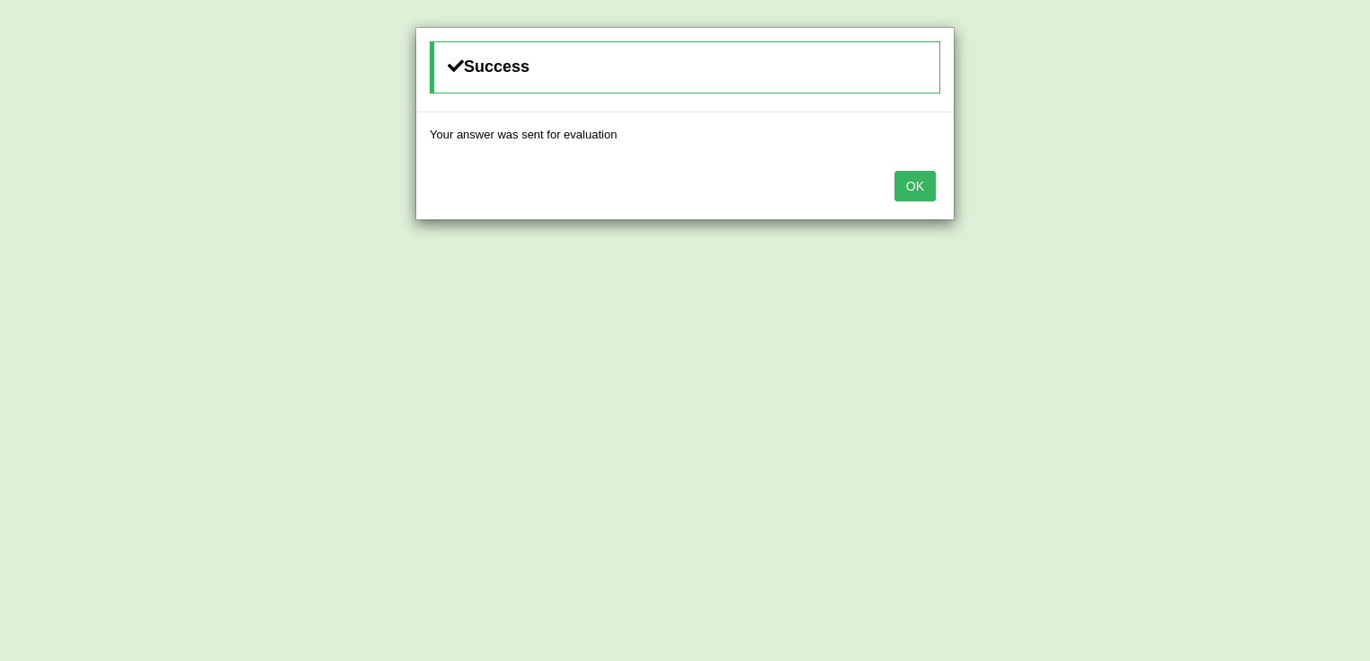
click at [914, 176] on button "OK" at bounding box center [914, 186] width 41 height 31
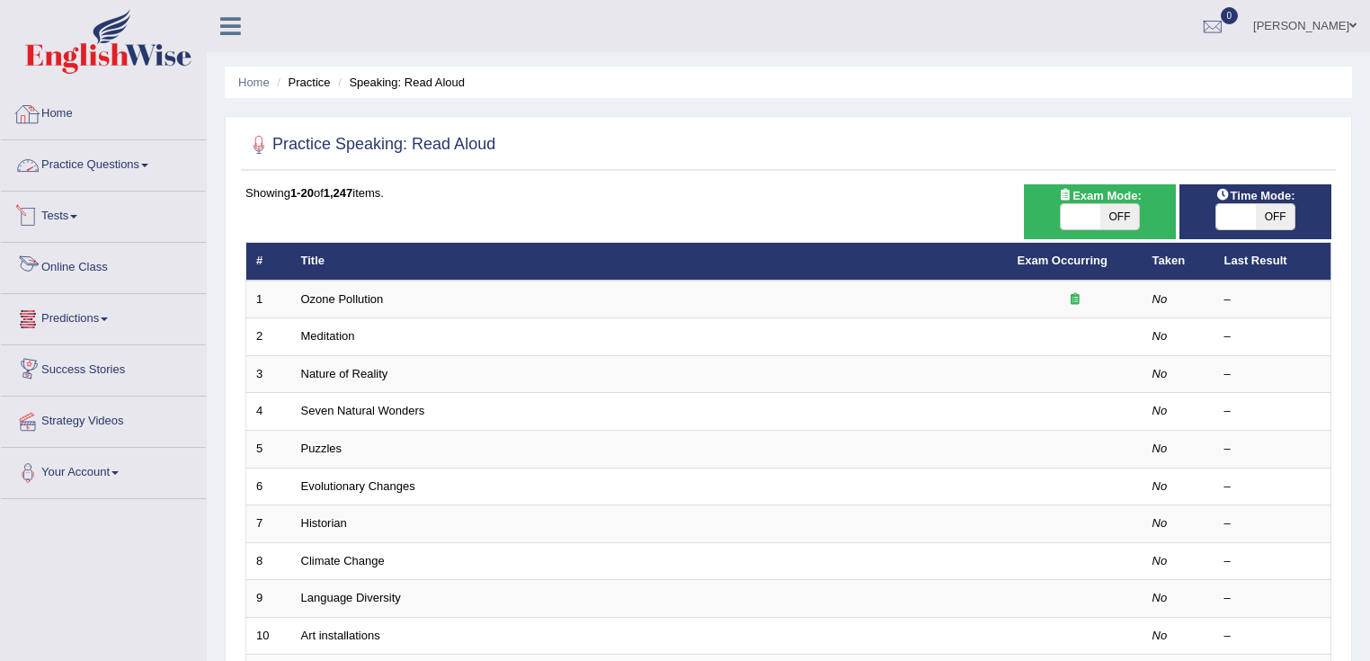
click at [59, 129] on link "Home" at bounding box center [103, 111] width 205 height 45
